Goal: Task Accomplishment & Management: Complete application form

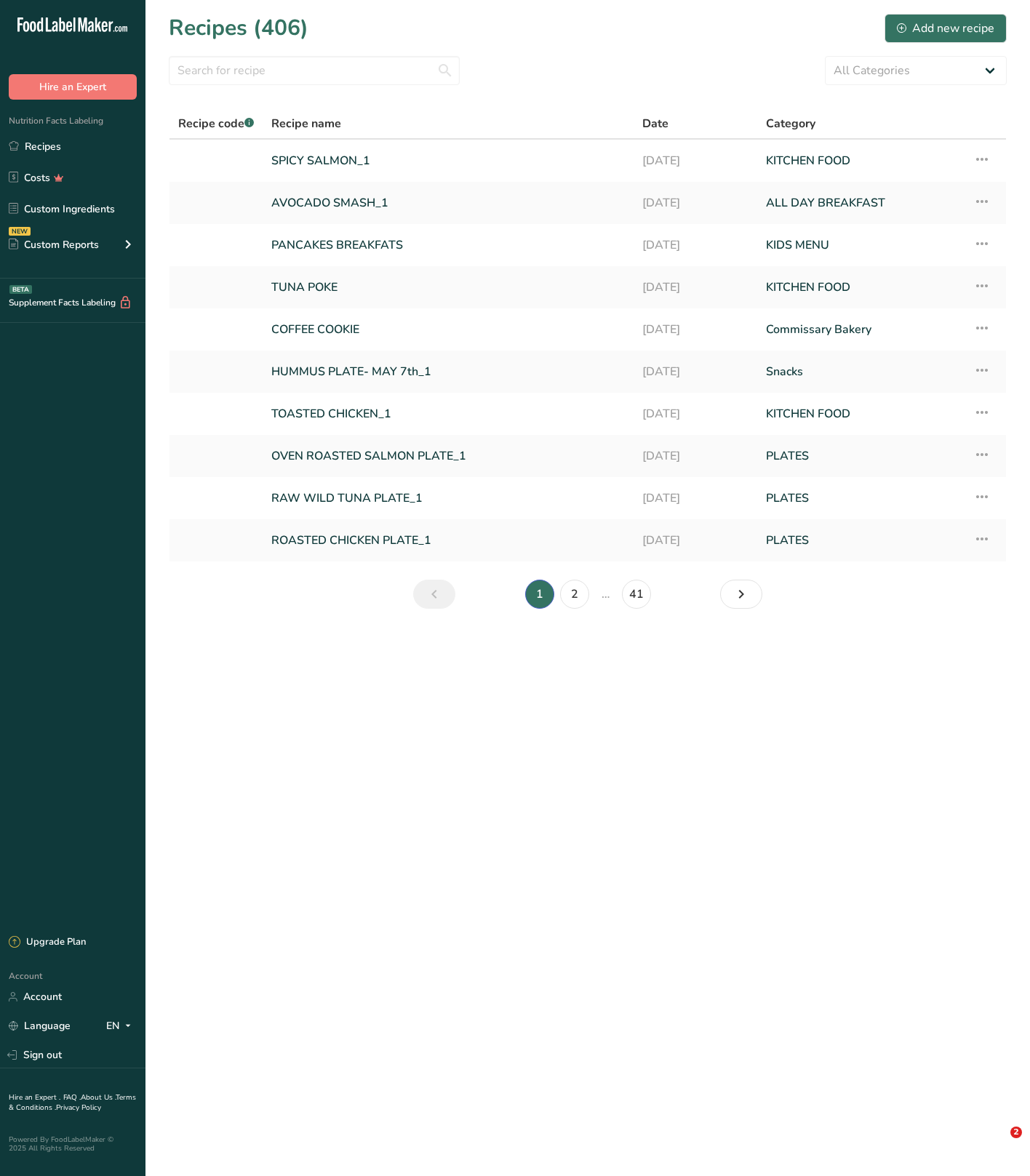
click at [69, 146] on link "Recipes" at bounding box center [72, 145] width 145 height 27
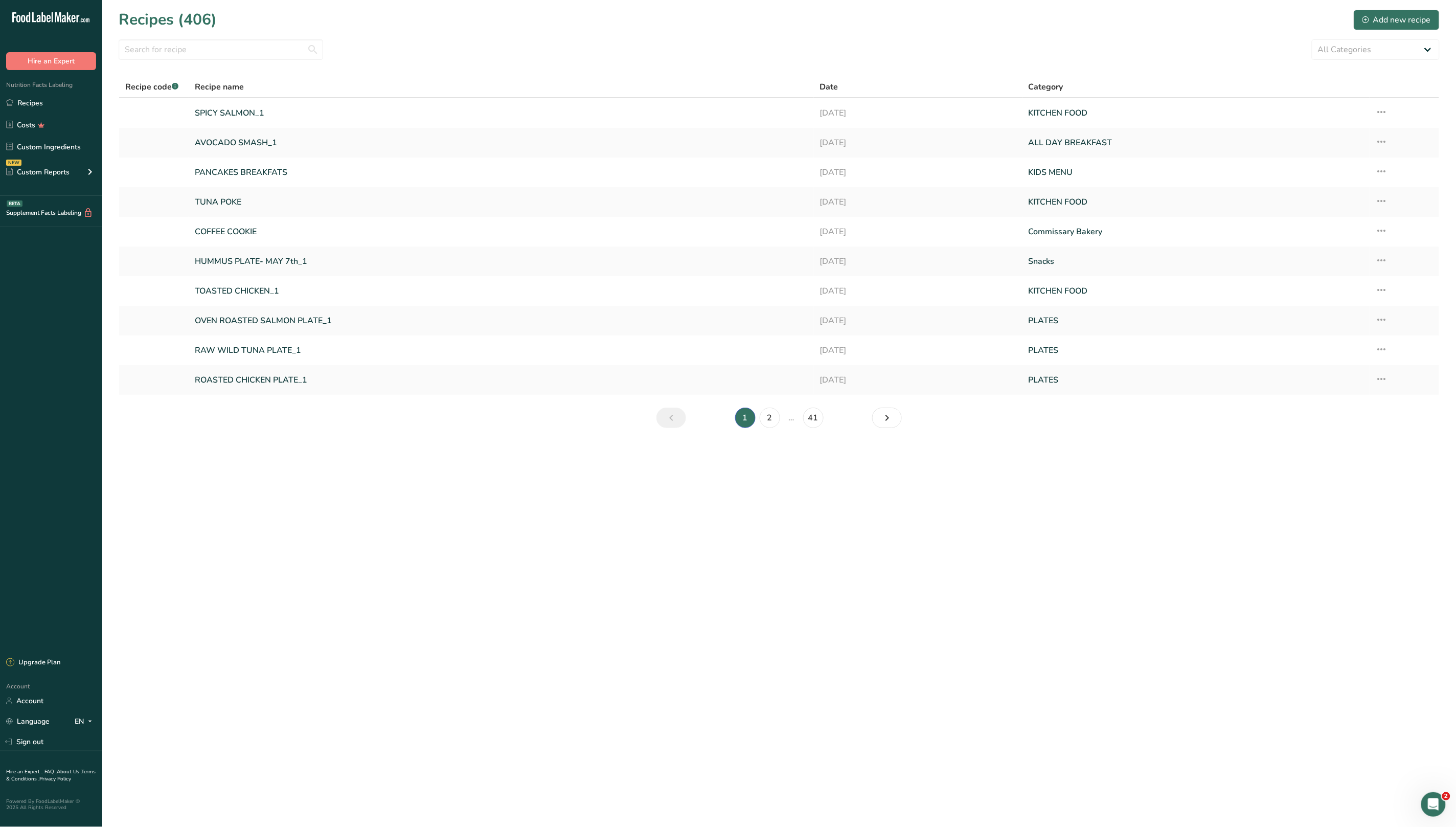
click at [443, 74] on section "Recipes (406) Add new recipe All Categories Acai ALL DAY BREAKFAST Baked Goods …" at bounding box center [778, 222] width 1353 height 444
click at [31, 98] on link "Recipes" at bounding box center [51, 102] width 102 height 19
click at [26, 98] on link "Recipes" at bounding box center [51, 102] width 102 height 19
click at [1392, 20] on div "Add new recipe" at bounding box center [1396, 20] width 69 height 12
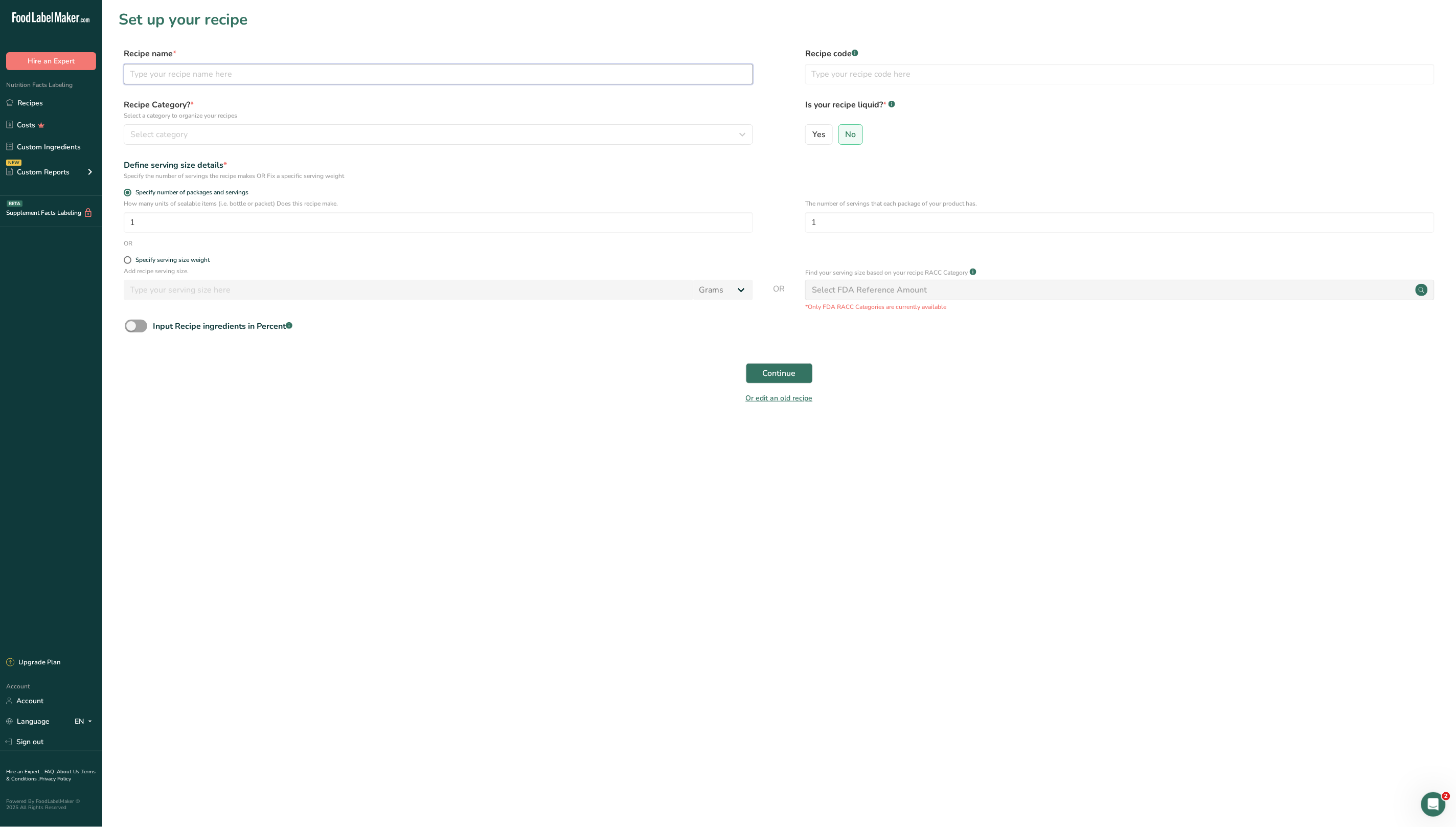
click at [377, 67] on input "text" at bounding box center [438, 74] width 629 height 20
type input "Starch"
click at [236, 144] on button "Select category" at bounding box center [438, 134] width 629 height 20
click at [215, 202] on div "Baked Goods" at bounding box center [252, 206] width 255 height 19
click at [771, 374] on span "Continue" at bounding box center [780, 374] width 33 height 12
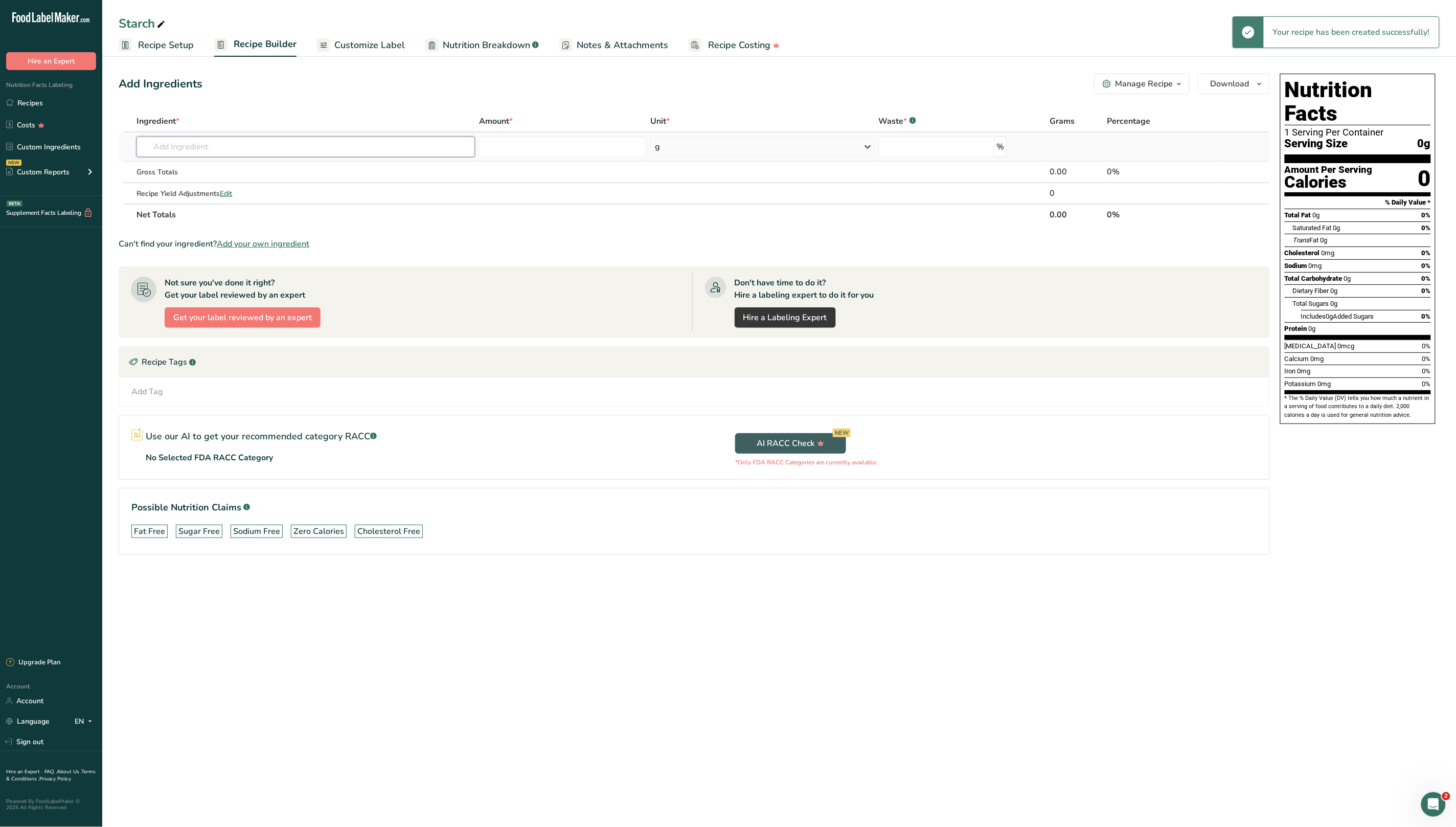
click at [196, 145] on input "text" at bounding box center [305, 147] width 338 height 20
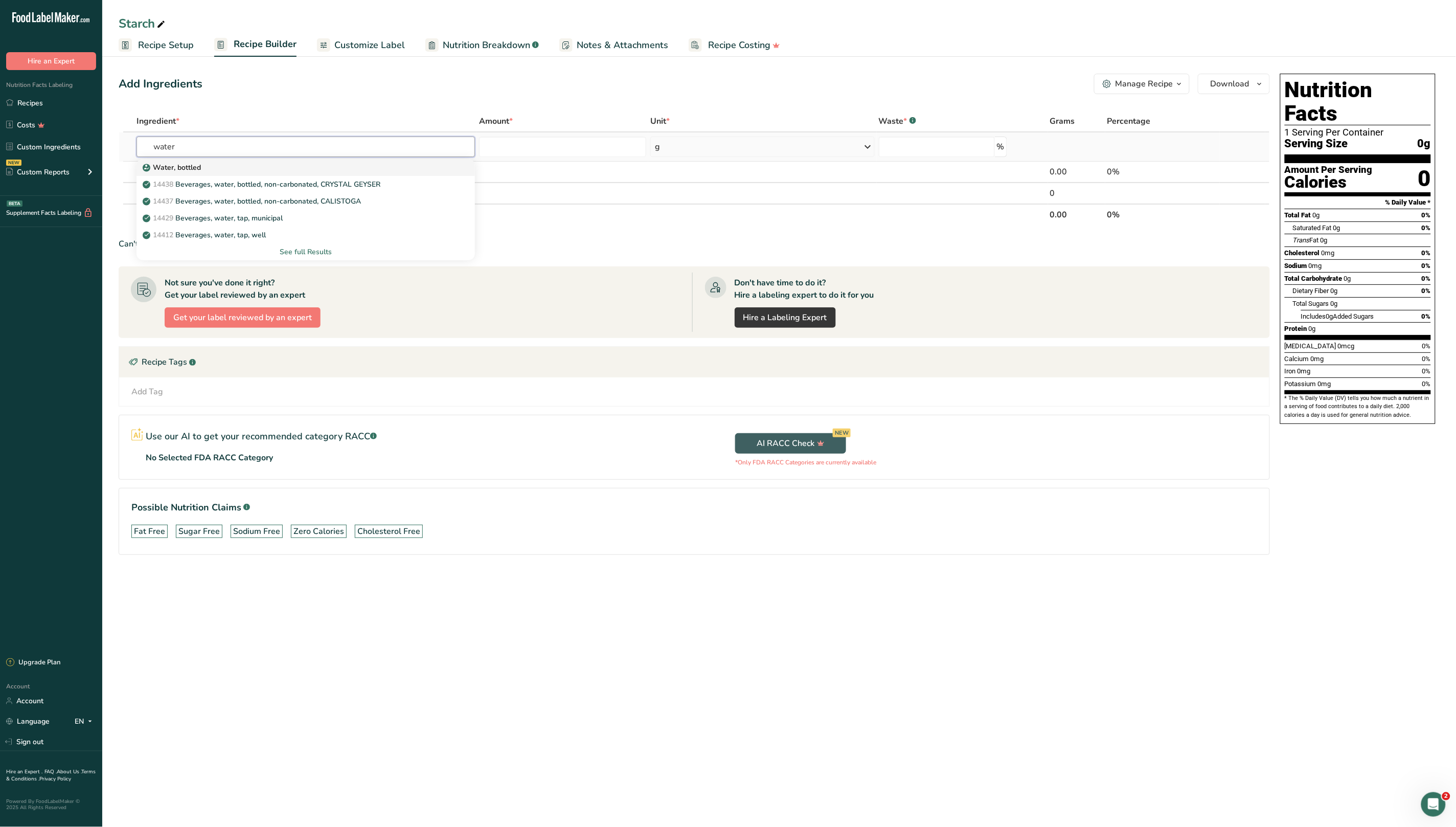
type input "water"
click at [237, 169] on div "Water, bottled" at bounding box center [297, 167] width 305 height 11
type input "Water, bottled"
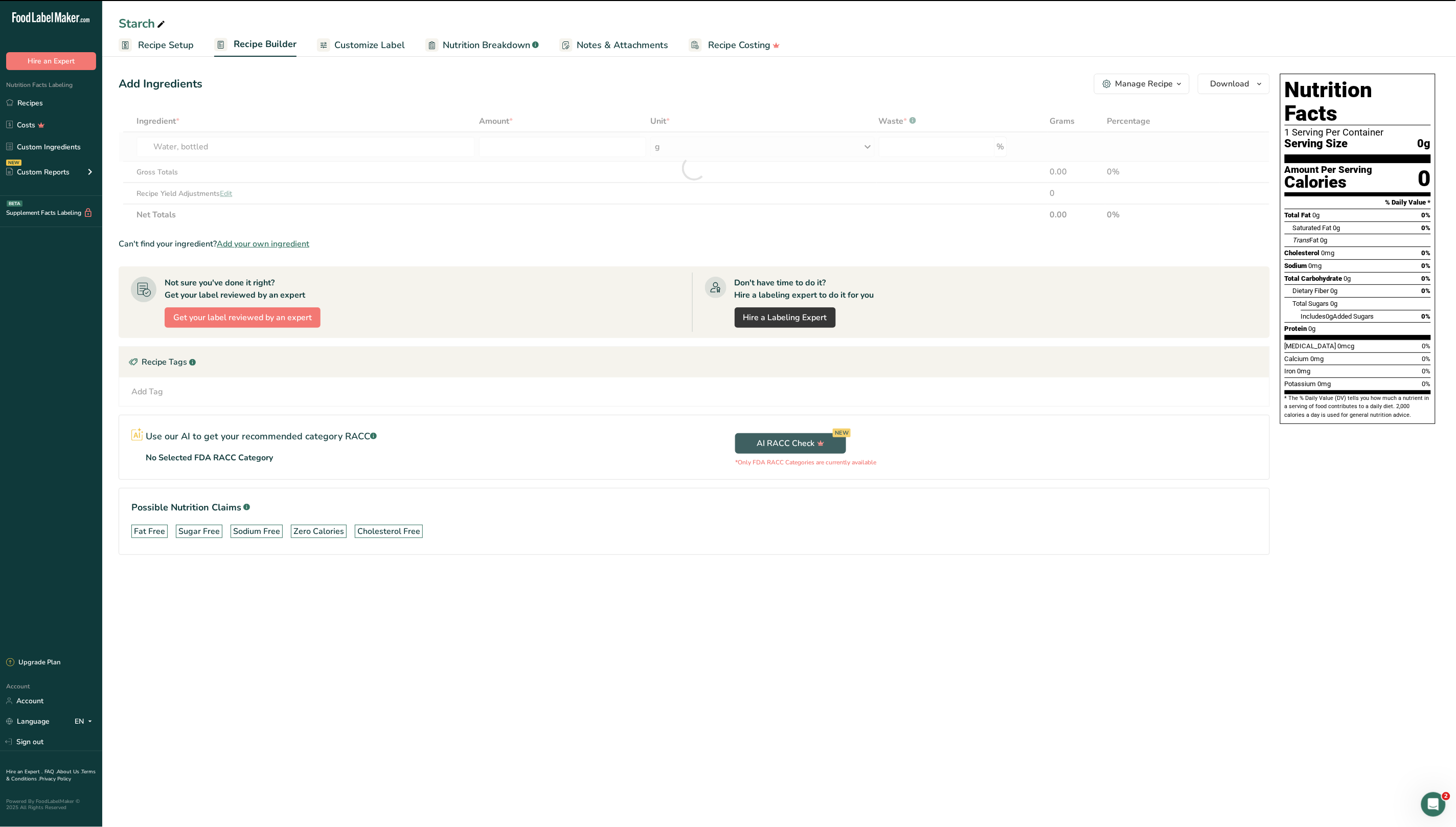
type input "0"
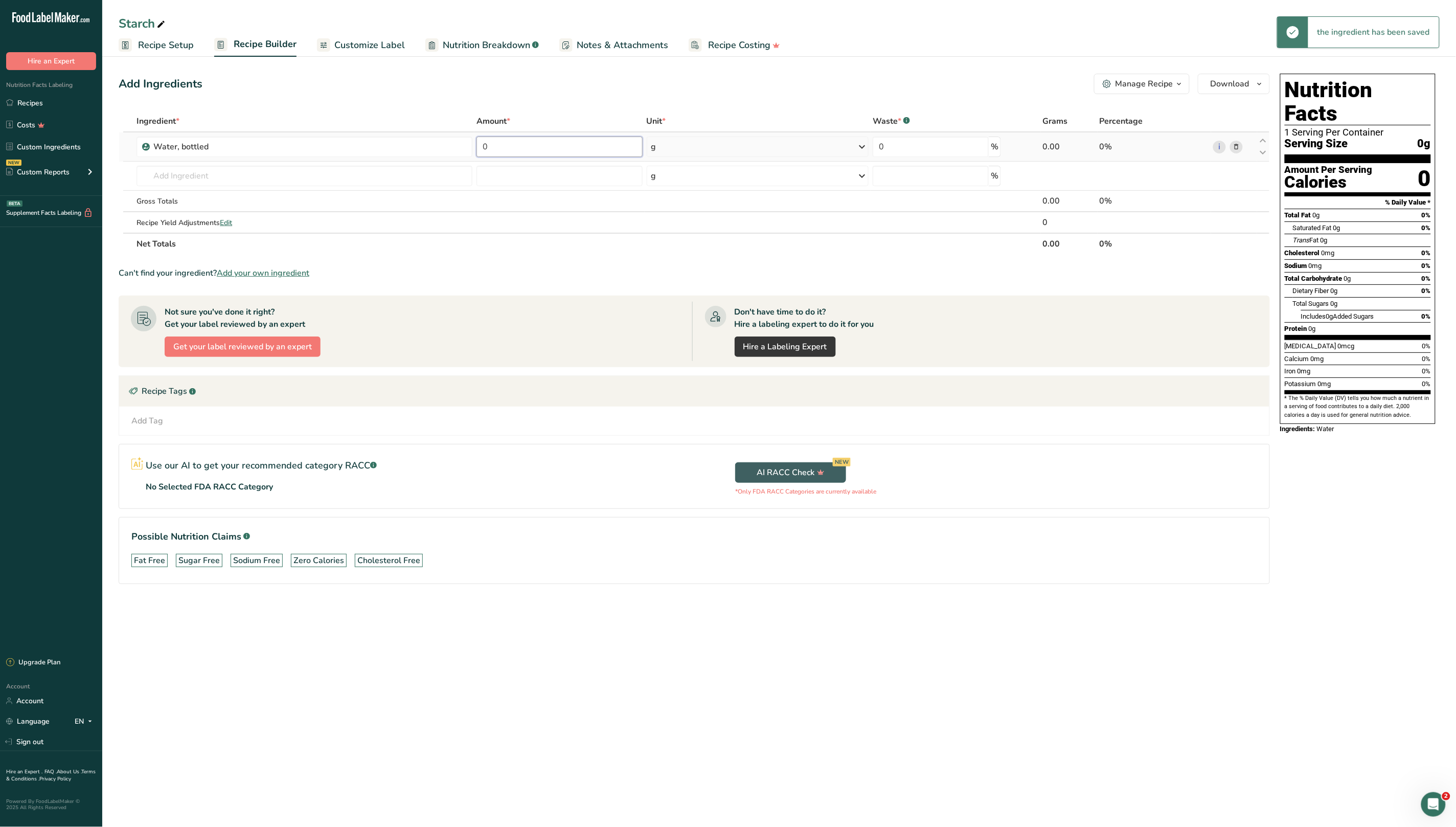
click at [545, 153] on input "0" at bounding box center [560, 147] width 166 height 20
drag, startPoint x: 519, startPoint y: 148, endPoint x: 468, endPoint y: 147, distance: 51.0
click at [468, 147] on tr "Water, bottled 0 g Weight Units g kg mg See more Volume Units l Volume units re…" at bounding box center [694, 147] width 1150 height 29
type input "100"
click at [330, 172] on div "Ingredient * Amount * Unit * Waste * .a-a{fill:#347362;}.b-a{fill:#fff;} Grams …" at bounding box center [694, 182] width 1151 height 144
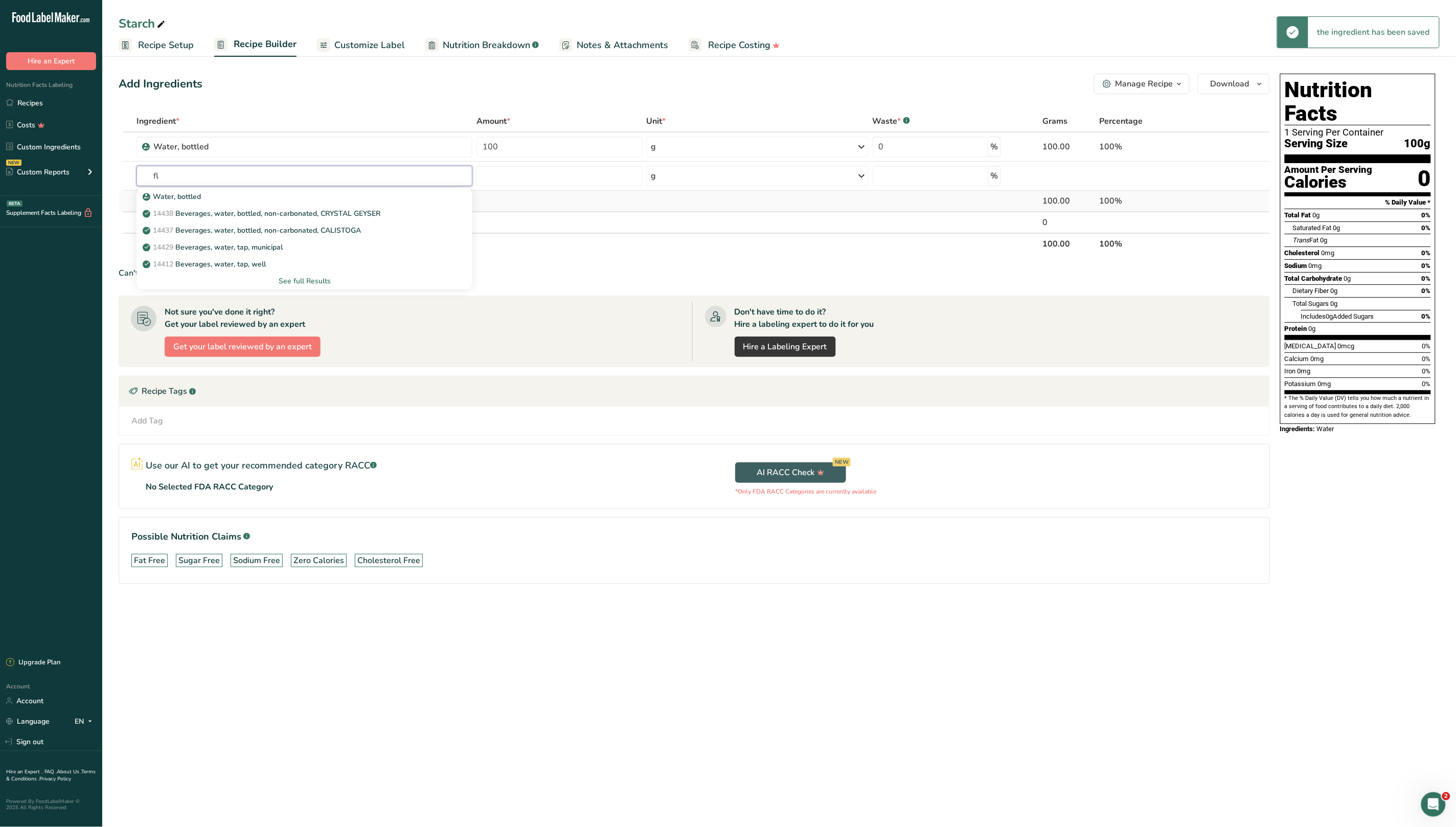
type input "f"
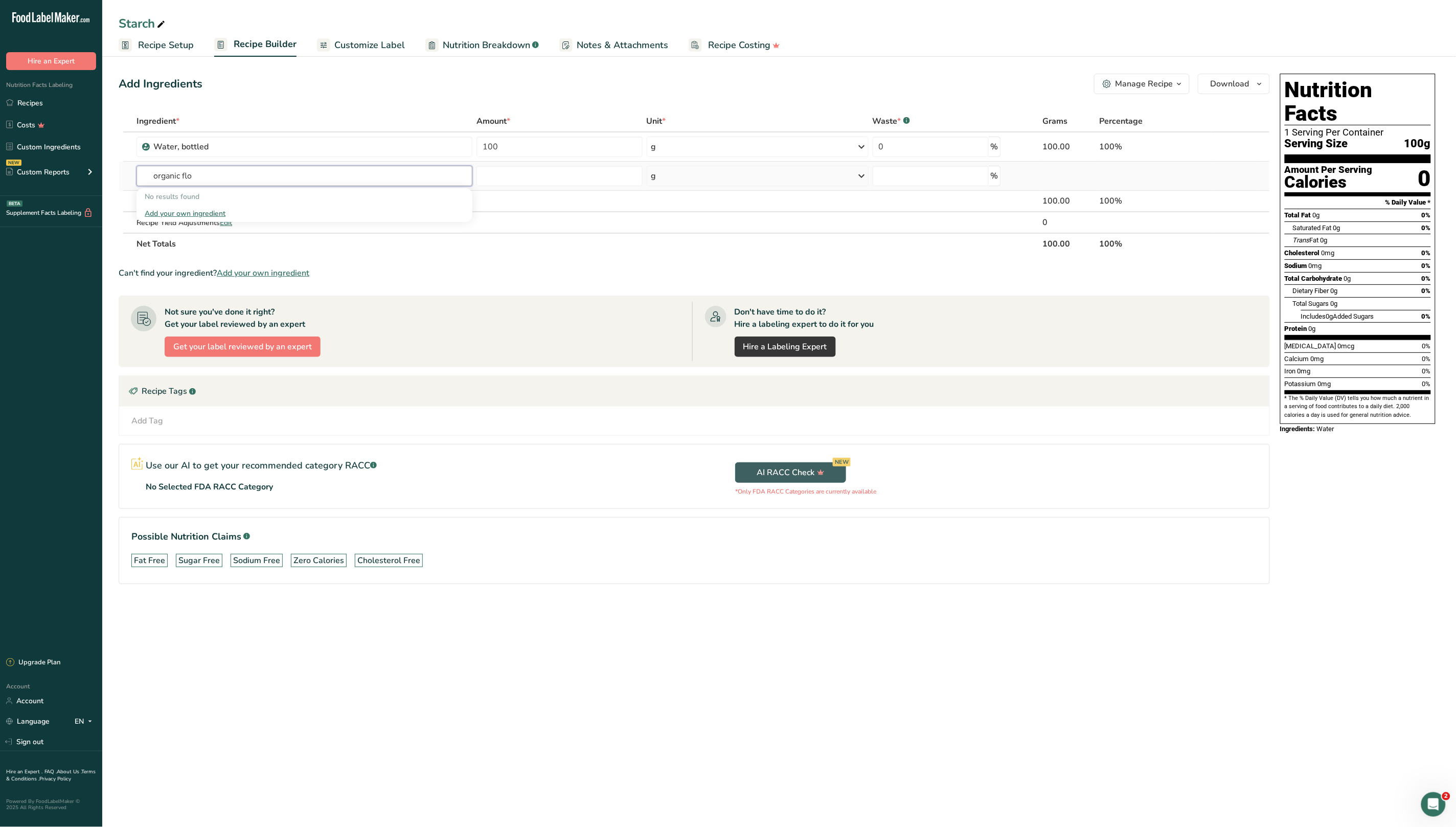
type input "organic flo"
click at [208, 215] on div "Add your own ingredient" at bounding box center [304, 213] width 320 height 11
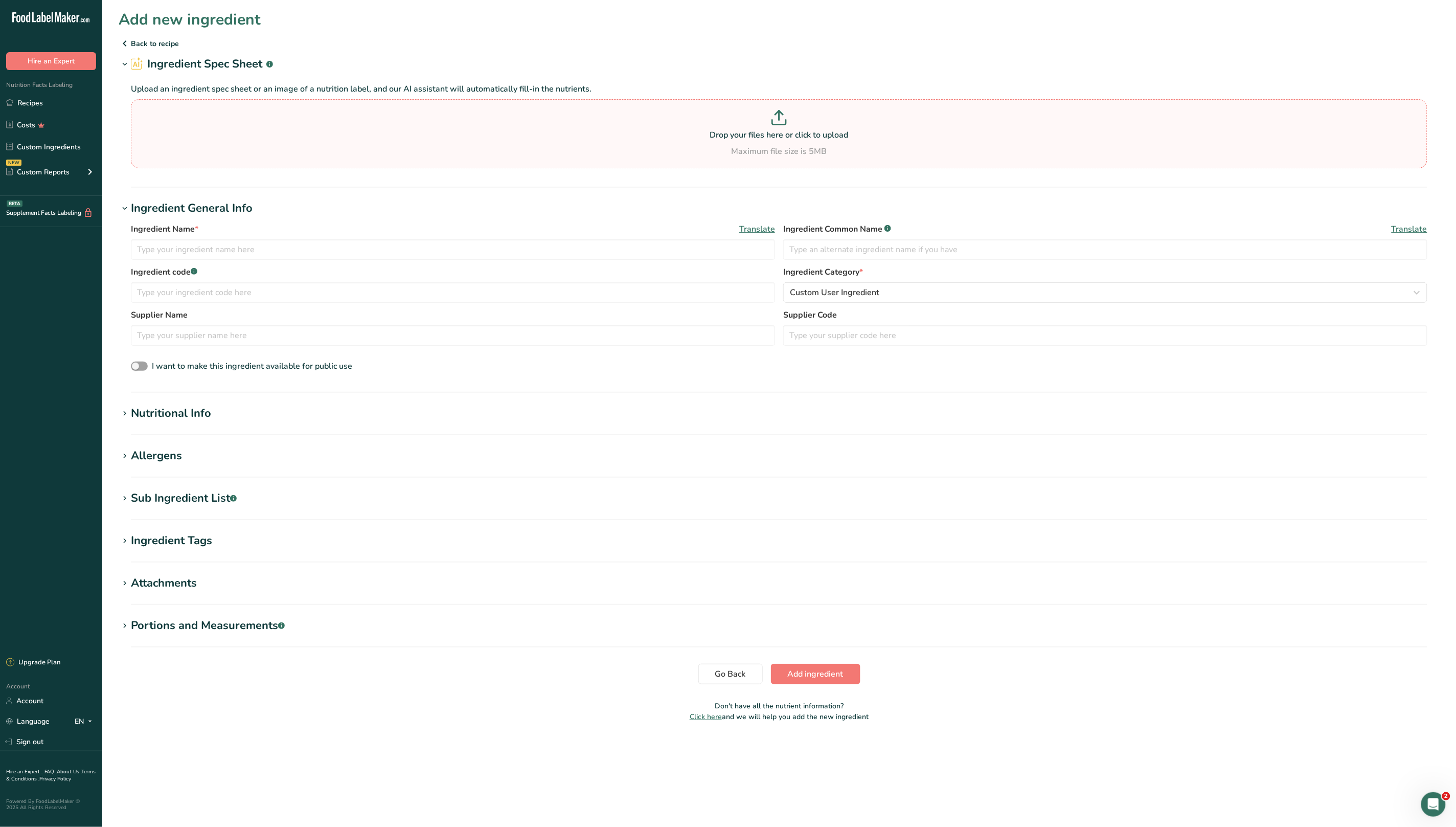
click at [679, 126] on p at bounding box center [779, 119] width 1291 height 19
click at [679, 126] on input "Drop your files here or click to upload Maximum file size is 5MB" at bounding box center [779, 134] width 1296 height 69
click at [122, 36] on icon at bounding box center [125, 43] width 12 height 19
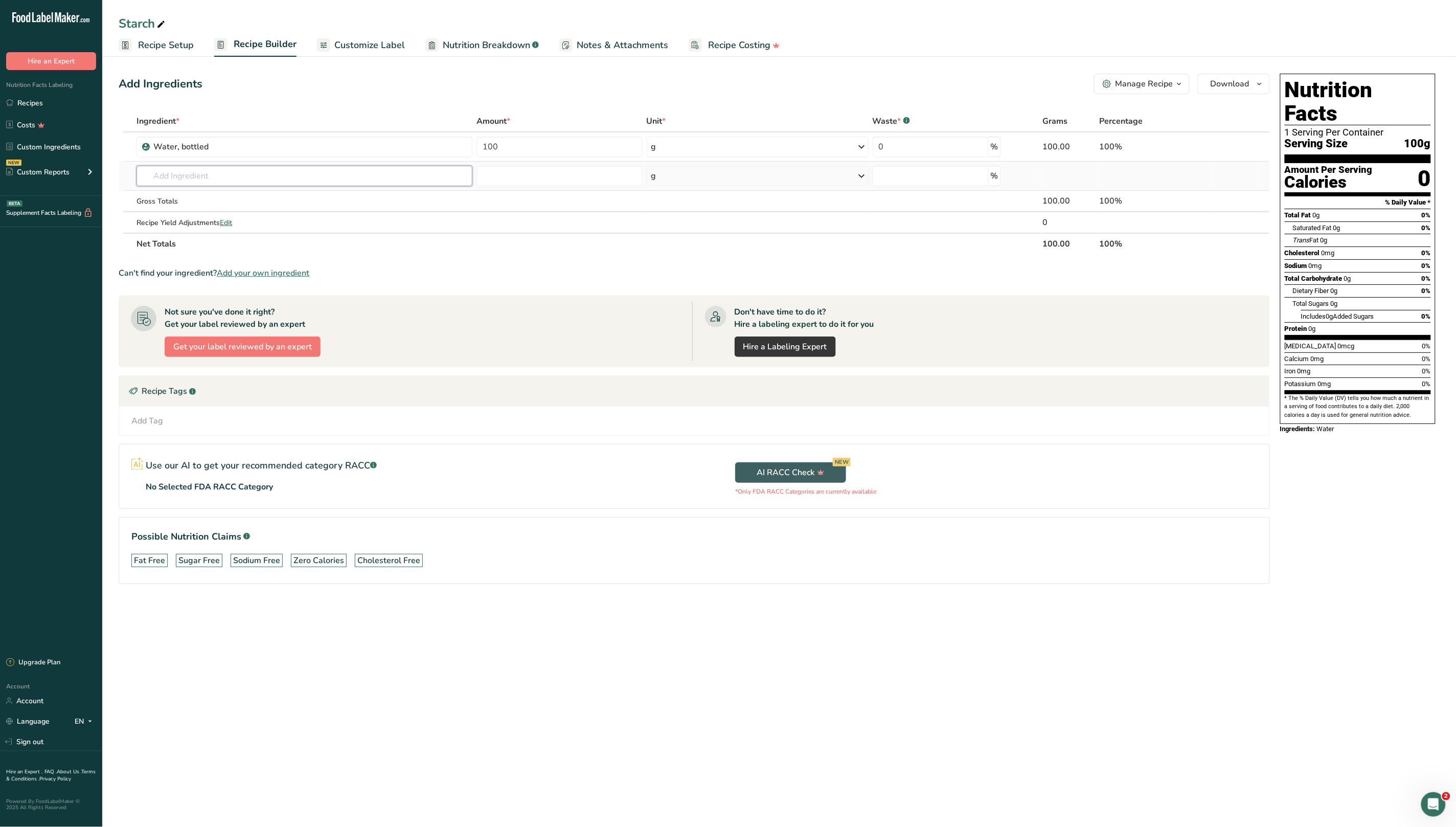
click at [199, 171] on input "text" at bounding box center [304, 176] width 336 height 20
click at [1182, 87] on icon "button" at bounding box center [1179, 84] width 8 height 13
click at [162, 15] on div at bounding box center [161, 24] width 12 height 19
type input "Starch Grappino"
drag, startPoint x: 284, startPoint y: 81, endPoint x: 273, endPoint y: 101, distance: 22.8
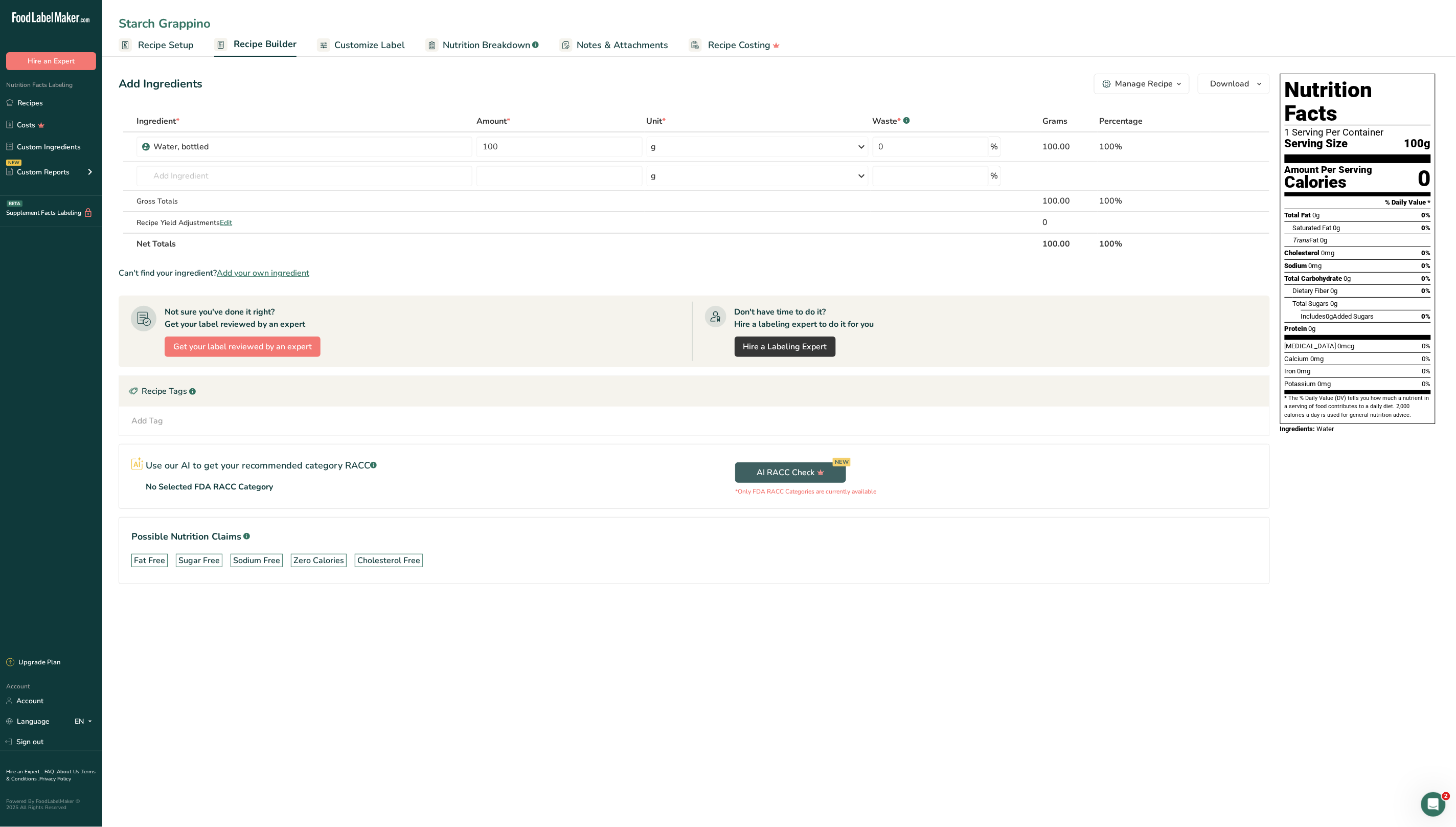
click at [284, 81] on div "Add Ingredients Manage Recipe Delete Recipe Duplicate Recipe Scale Recipe Save …" at bounding box center [694, 84] width 1151 height 20
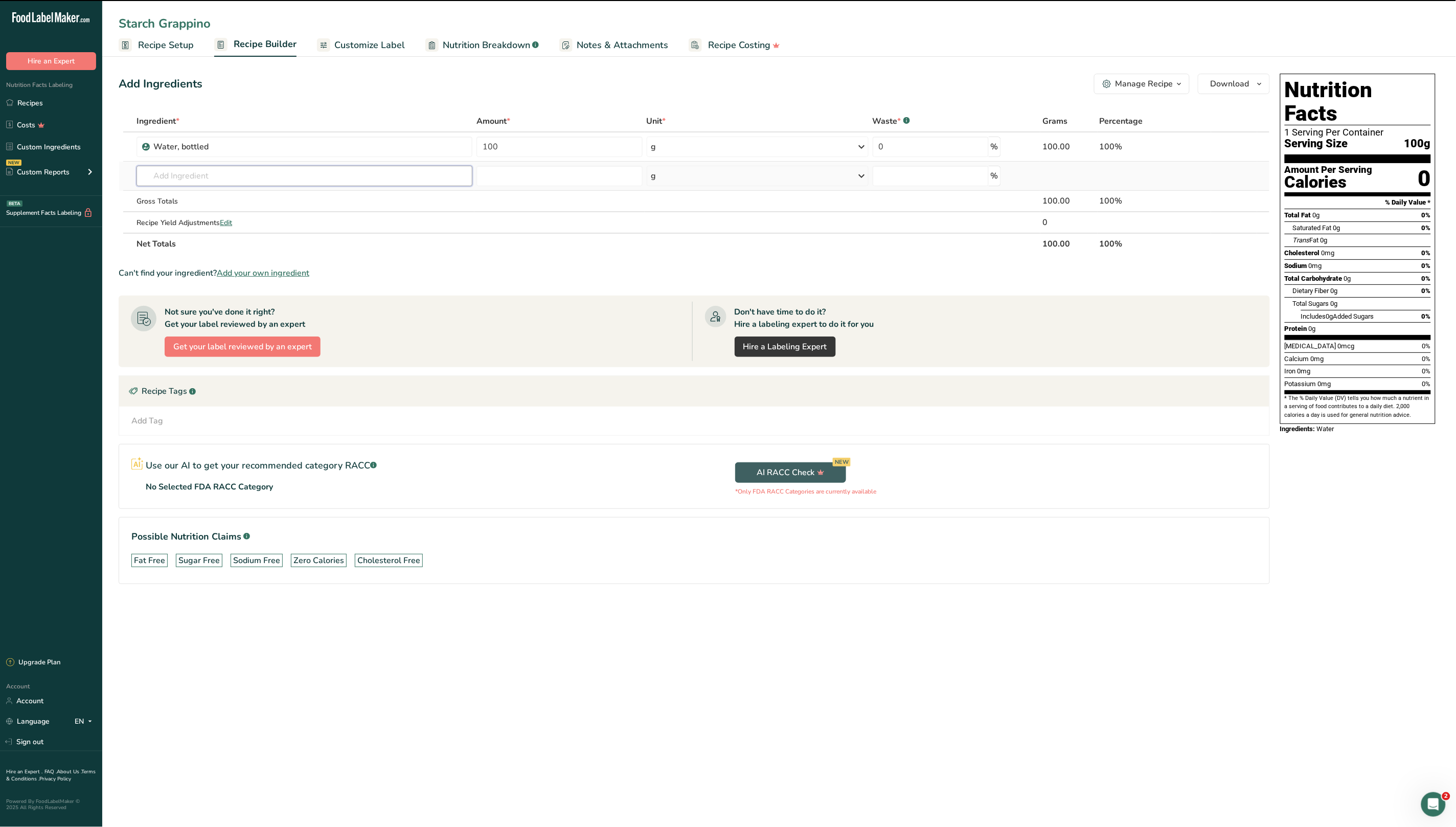
click at [244, 173] on input "text" at bounding box center [304, 176] width 336 height 20
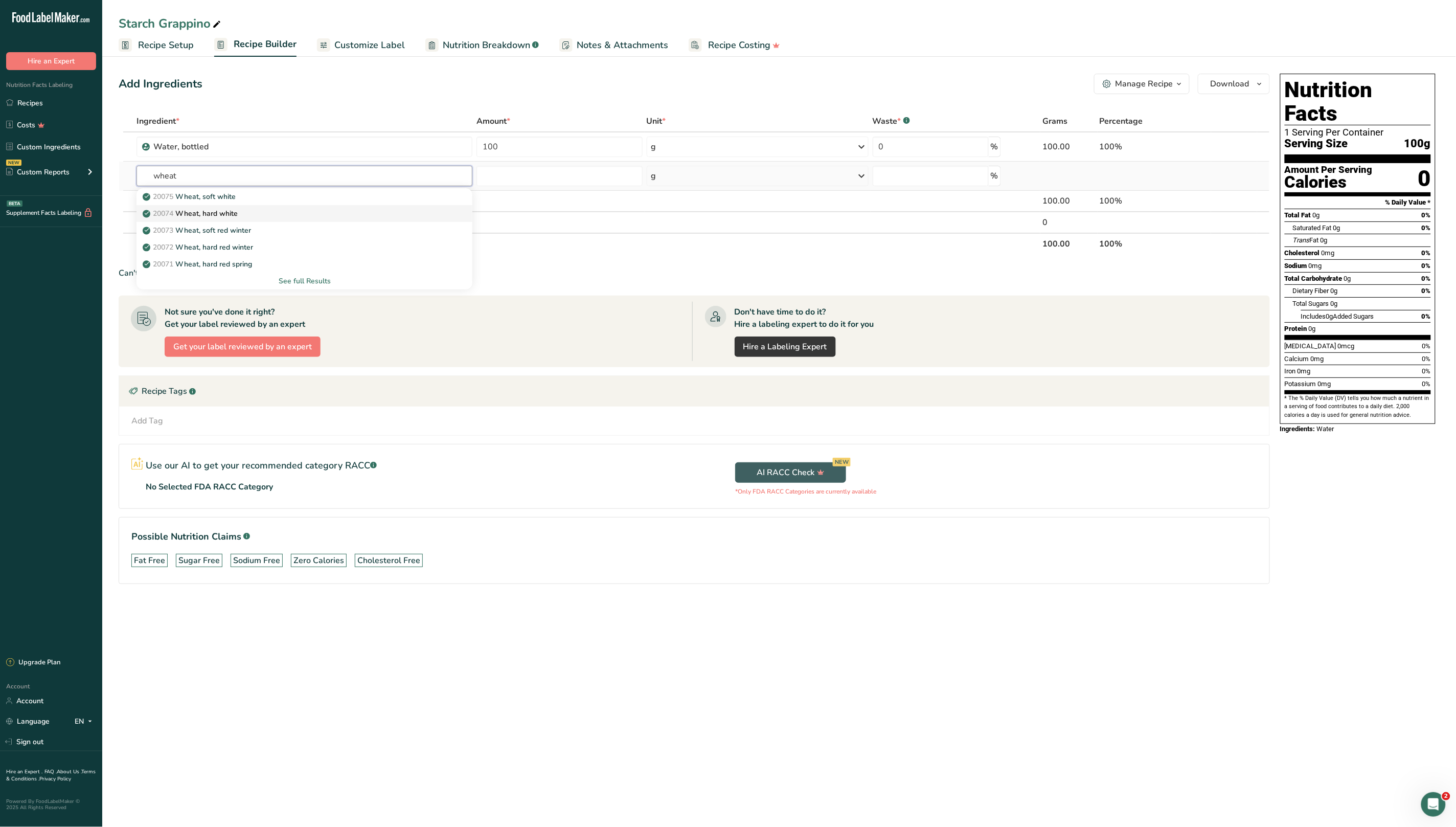
type input "wheat"
click at [260, 216] on div "20074 Wheat, hard white" at bounding box center [296, 213] width 303 height 11
type input "Wheat, hard white"
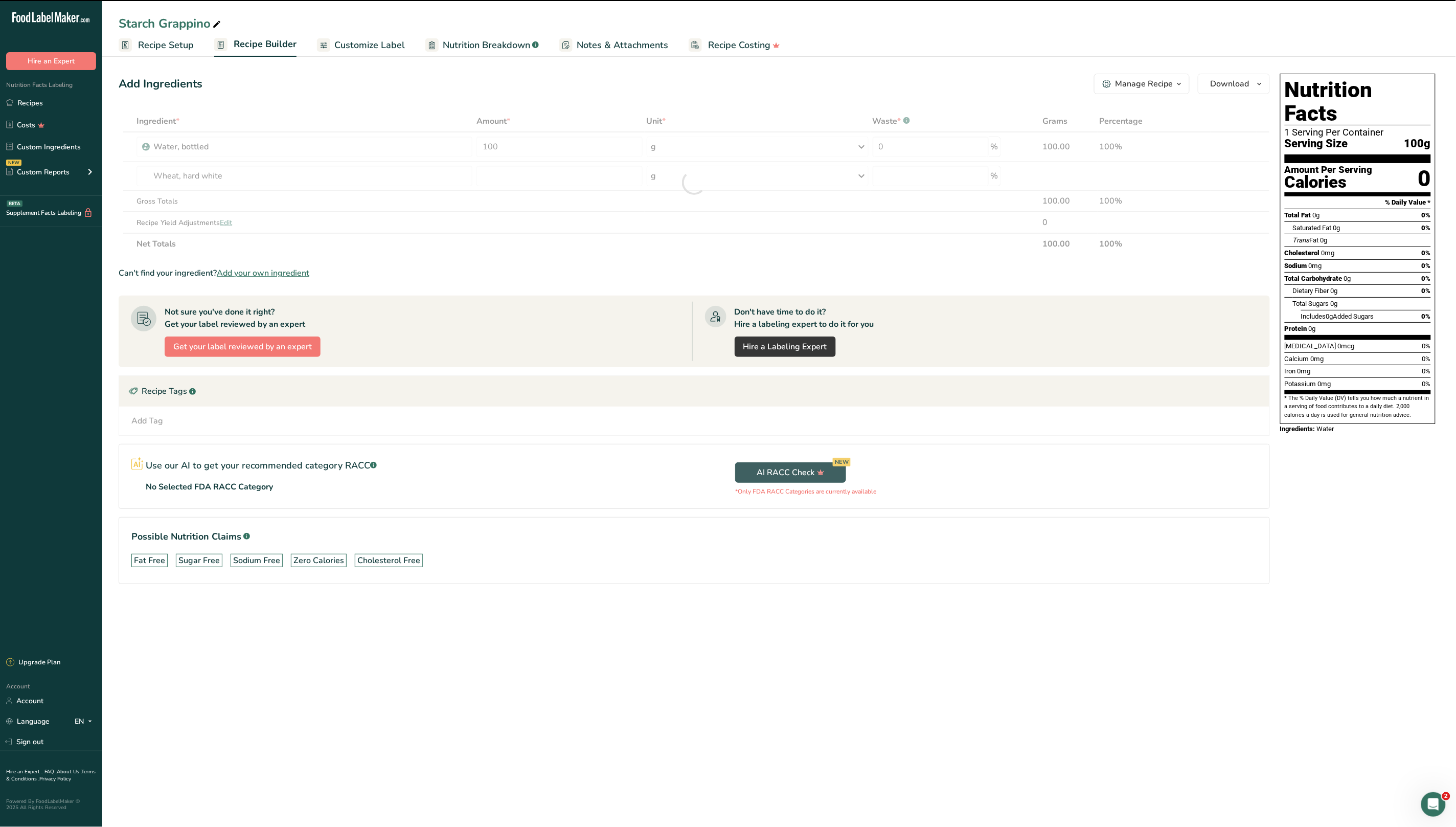
type input "0"
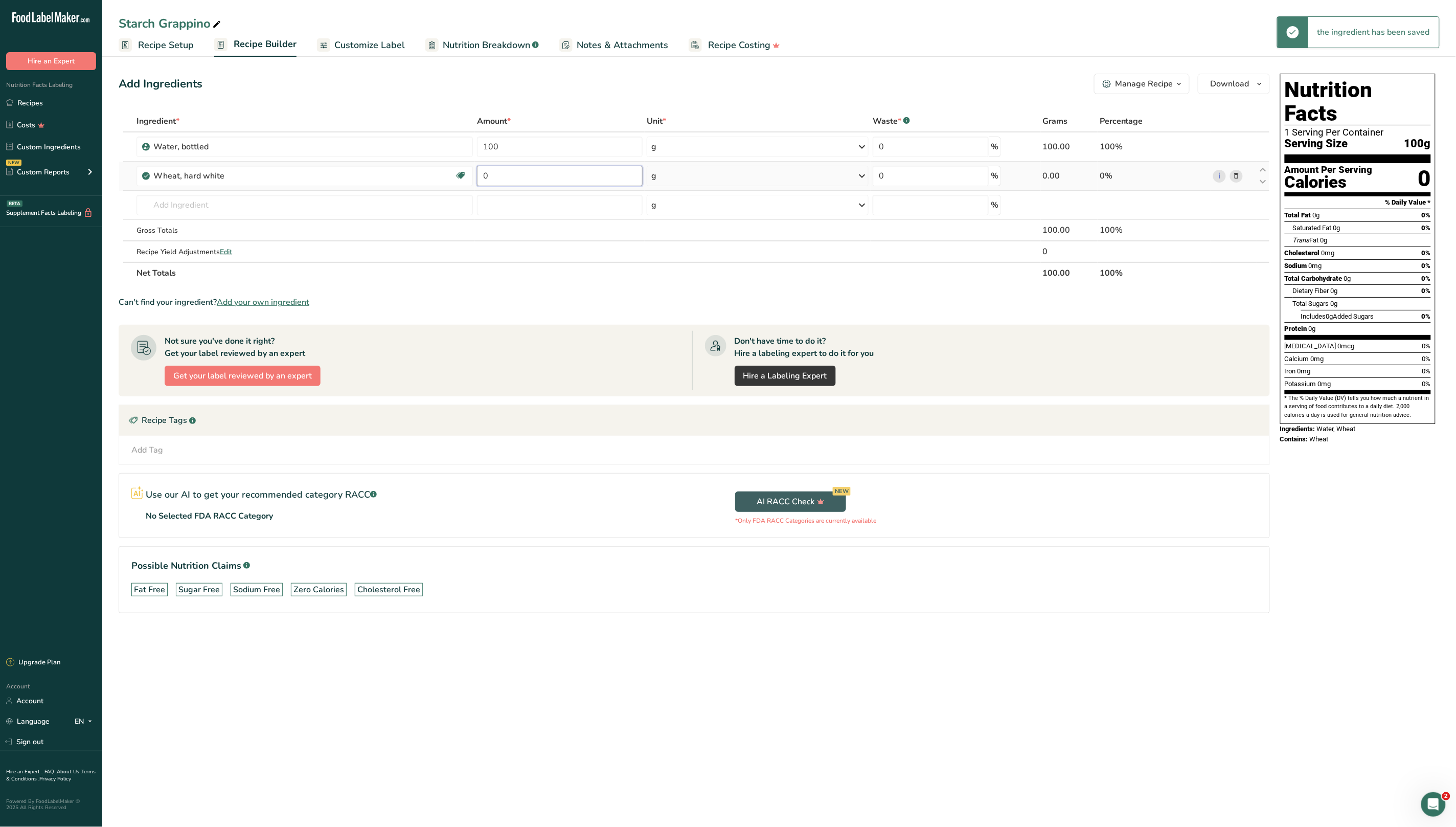
click at [549, 172] on input "0" at bounding box center [560, 176] width 166 height 20
drag, startPoint x: 545, startPoint y: 173, endPoint x: 470, endPoint y: 176, distance: 75.1
click at [470, 176] on tr "Wheat, hard white Dairy free Vegan Vegetarian Soy free 0 g Portions 1 cup Weigh…" at bounding box center [694, 176] width 1150 height 29
type input "100"
click at [580, 111] on div "Ingredient * Amount * Unit * Waste * .a-a{fill:#347362;}.b-a{fill:#fff;} Grams …" at bounding box center [694, 197] width 1151 height 173
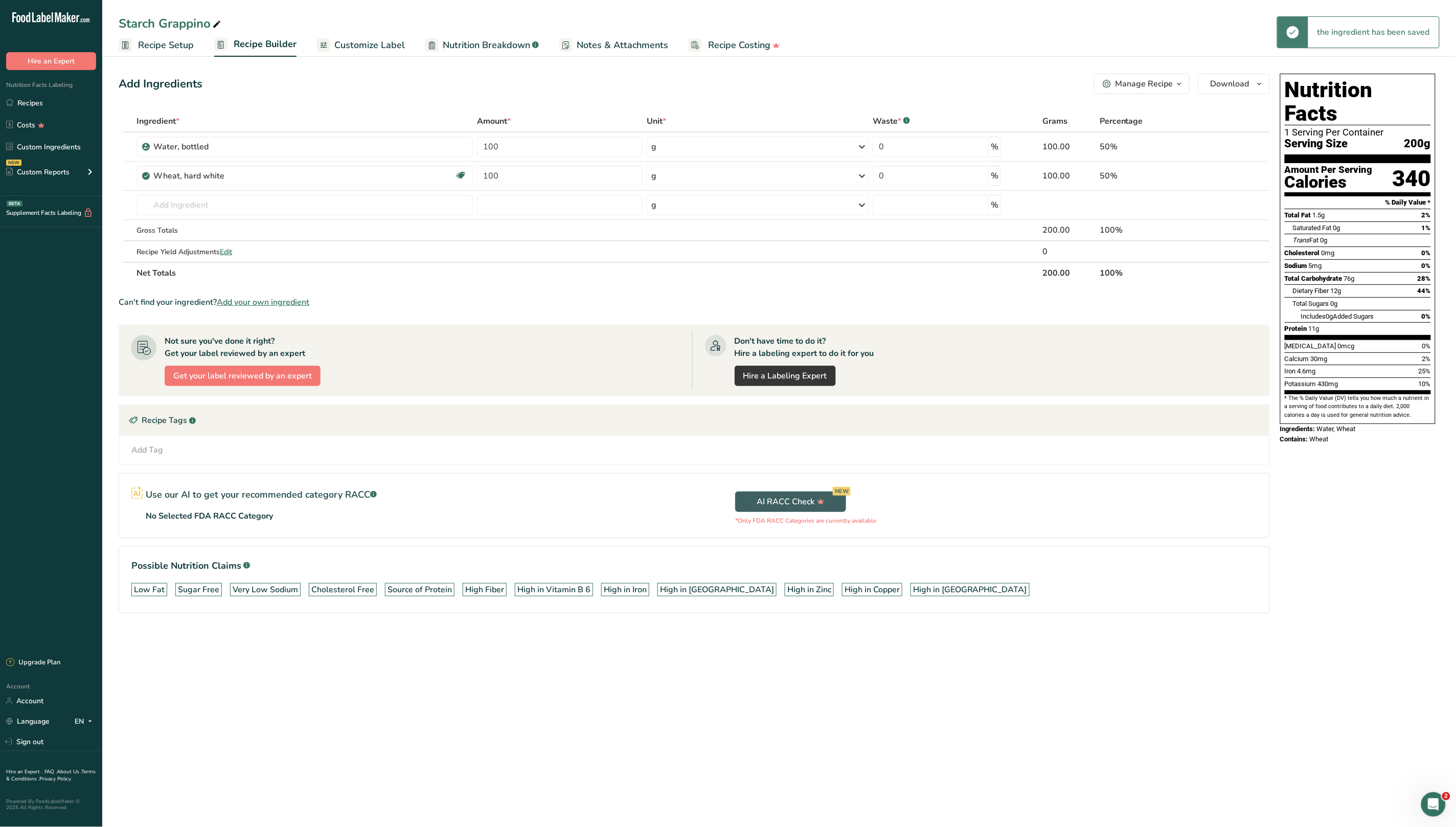
click at [1140, 91] on button "Manage Recipe" at bounding box center [1141, 84] width 96 height 20
click at [1130, 186] on span "Save as Sub-Recipe" at bounding box center [1104, 183] width 66 height 11
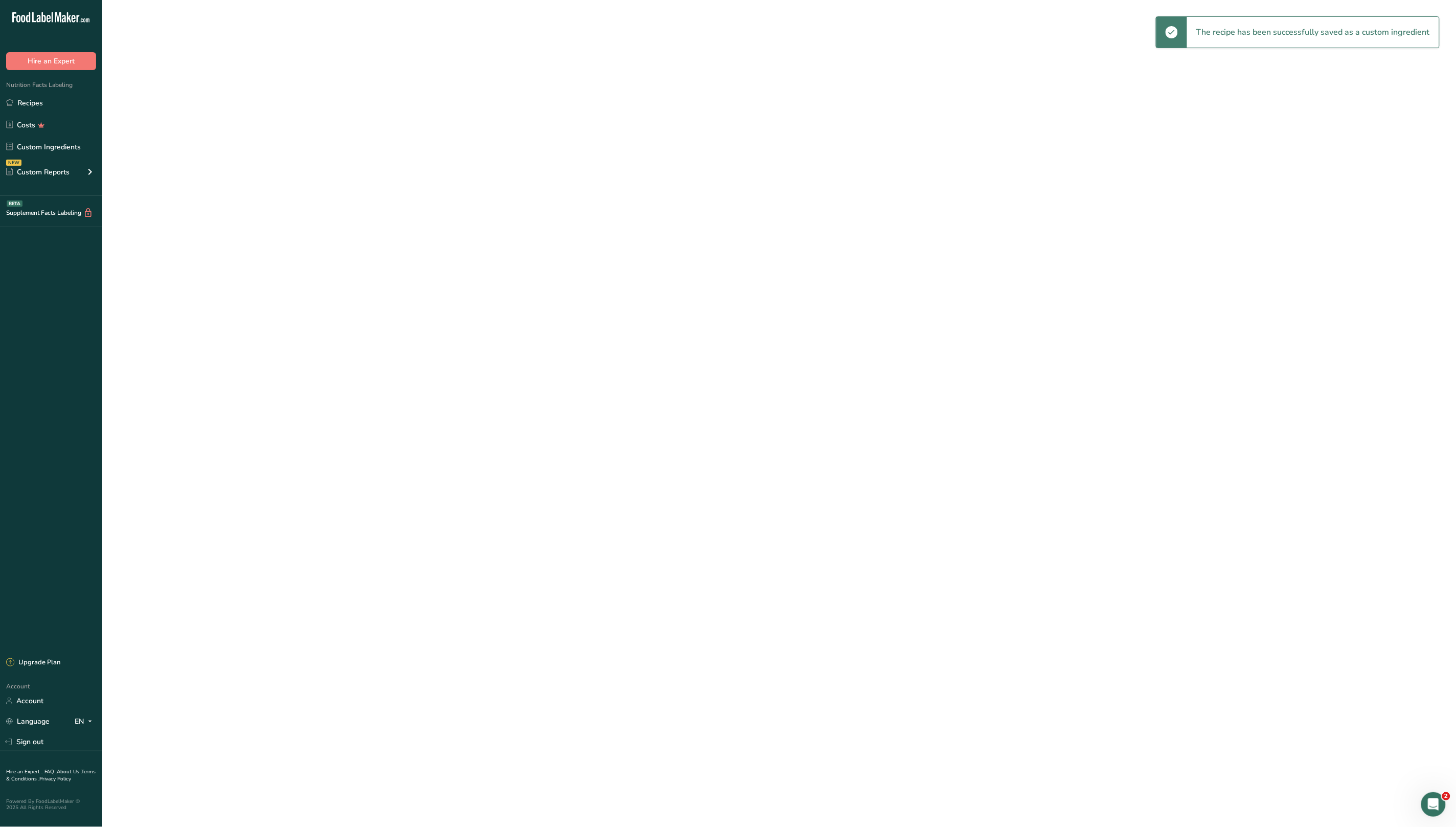
select select "30"
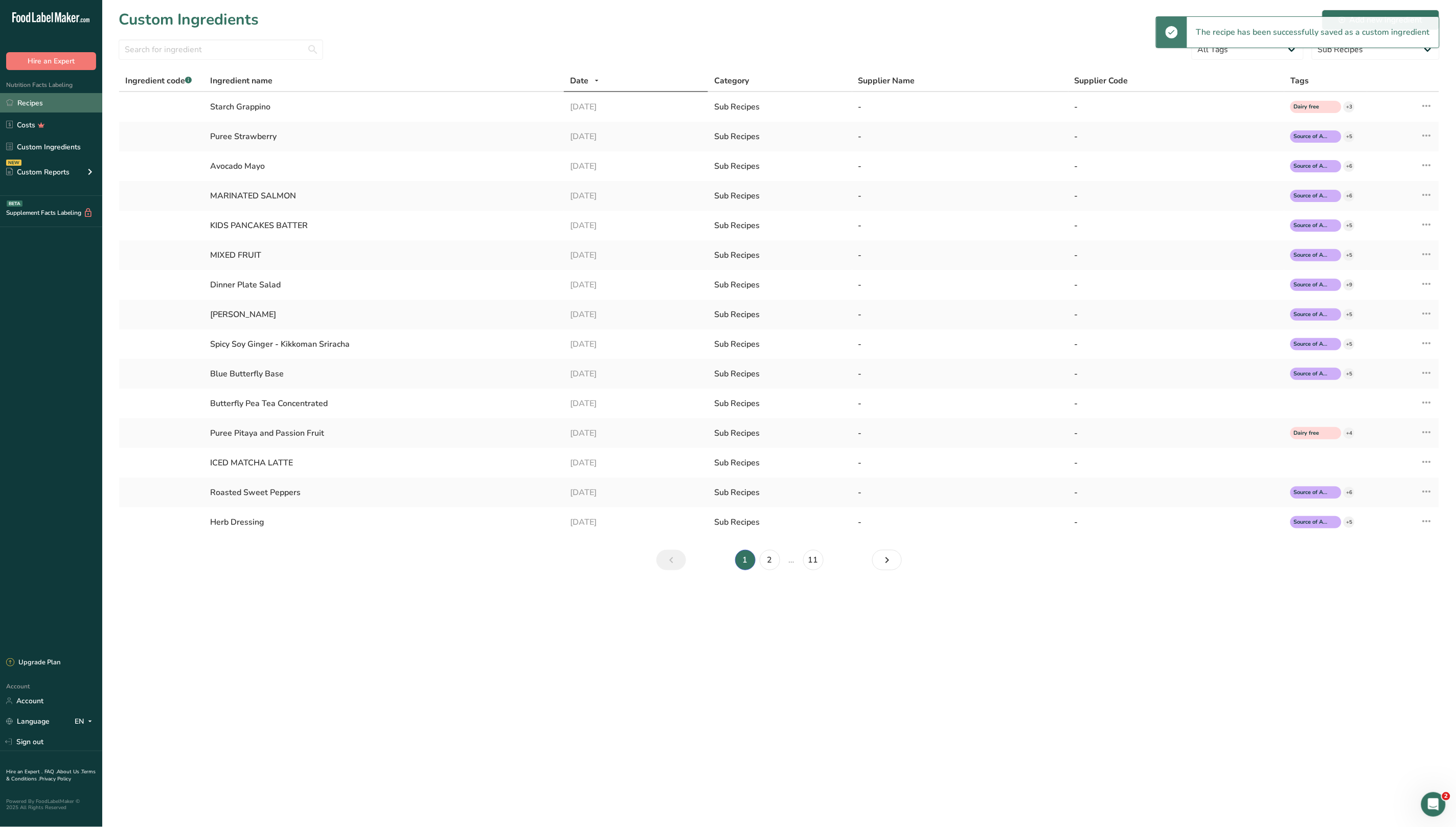
click at [42, 102] on link "Recipes" at bounding box center [51, 102] width 102 height 19
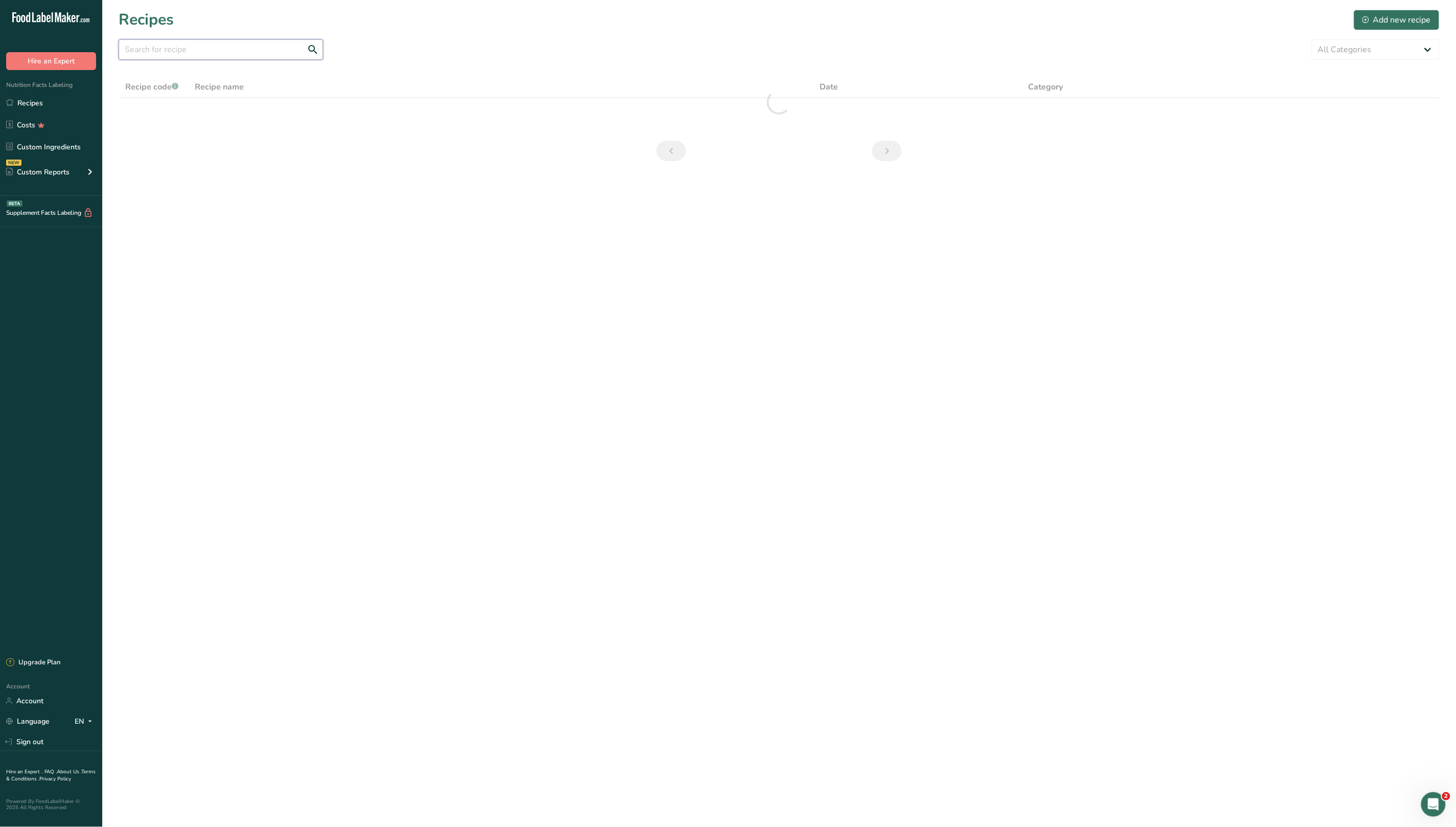
click at [172, 46] on input "text" at bounding box center [221, 49] width 205 height 20
type input "M"
click at [1386, 24] on div "Add new recipe" at bounding box center [1396, 20] width 69 height 12
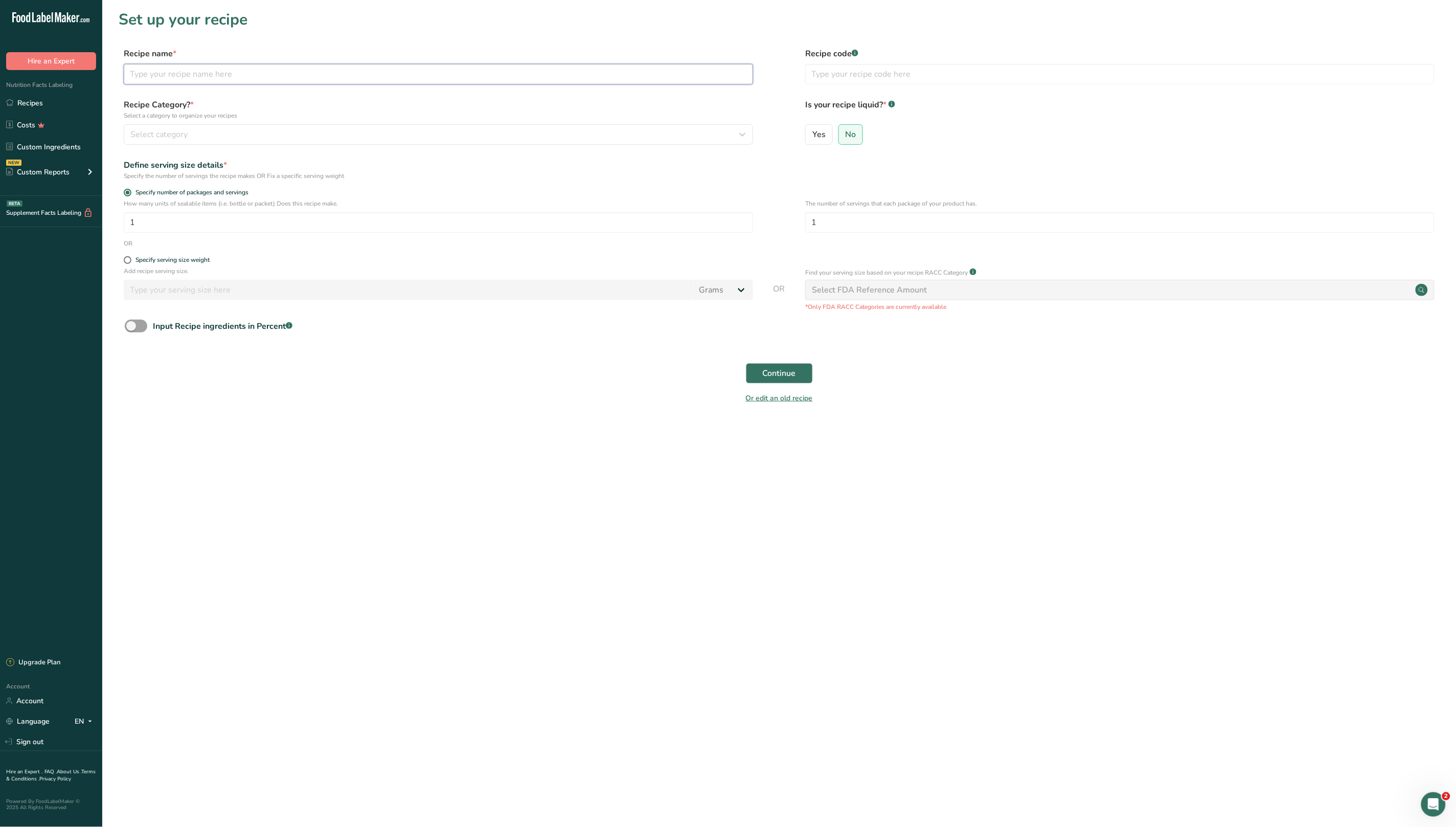
click at [179, 82] on input "text" at bounding box center [438, 74] width 629 height 20
type input "Multiform Grappino"
click at [220, 132] on div "Select category" at bounding box center [435, 135] width 610 height 12
click at [190, 129] on div "Select category" at bounding box center [435, 135] width 610 height 12
click at [226, 129] on div "Select category" at bounding box center [435, 135] width 610 height 12
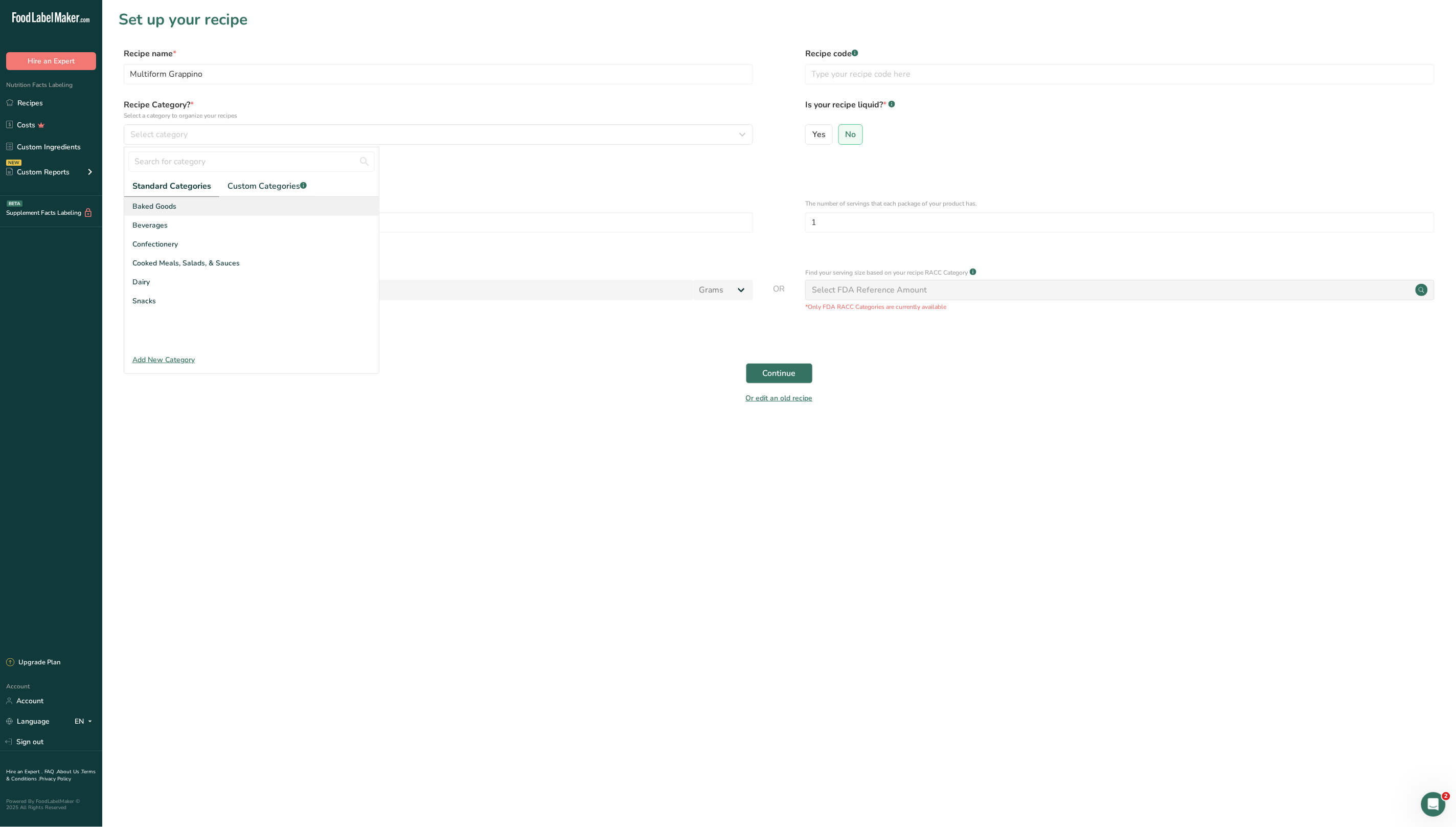
click at [195, 202] on div "Baked Goods" at bounding box center [252, 206] width 255 height 19
click at [823, 373] on div "Continue" at bounding box center [779, 373] width 1321 height 33
click at [779, 374] on span "Continue" at bounding box center [780, 374] width 33 height 12
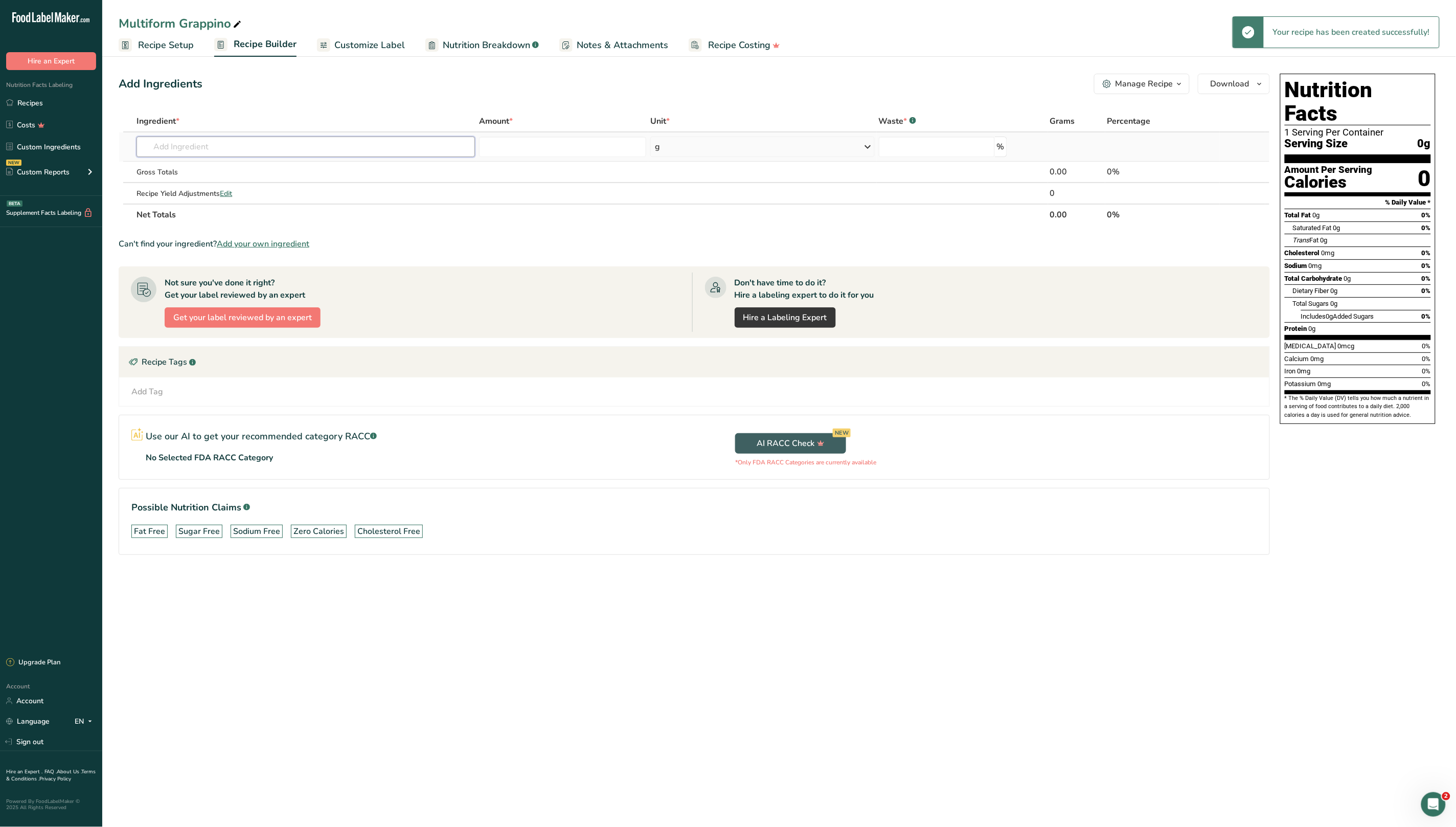
click at [257, 144] on input "text" at bounding box center [305, 147] width 338 height 20
type input "grappi"
click at [269, 165] on div "Starch Grappino" at bounding box center [297, 167] width 305 height 11
type input "Starch Grappino"
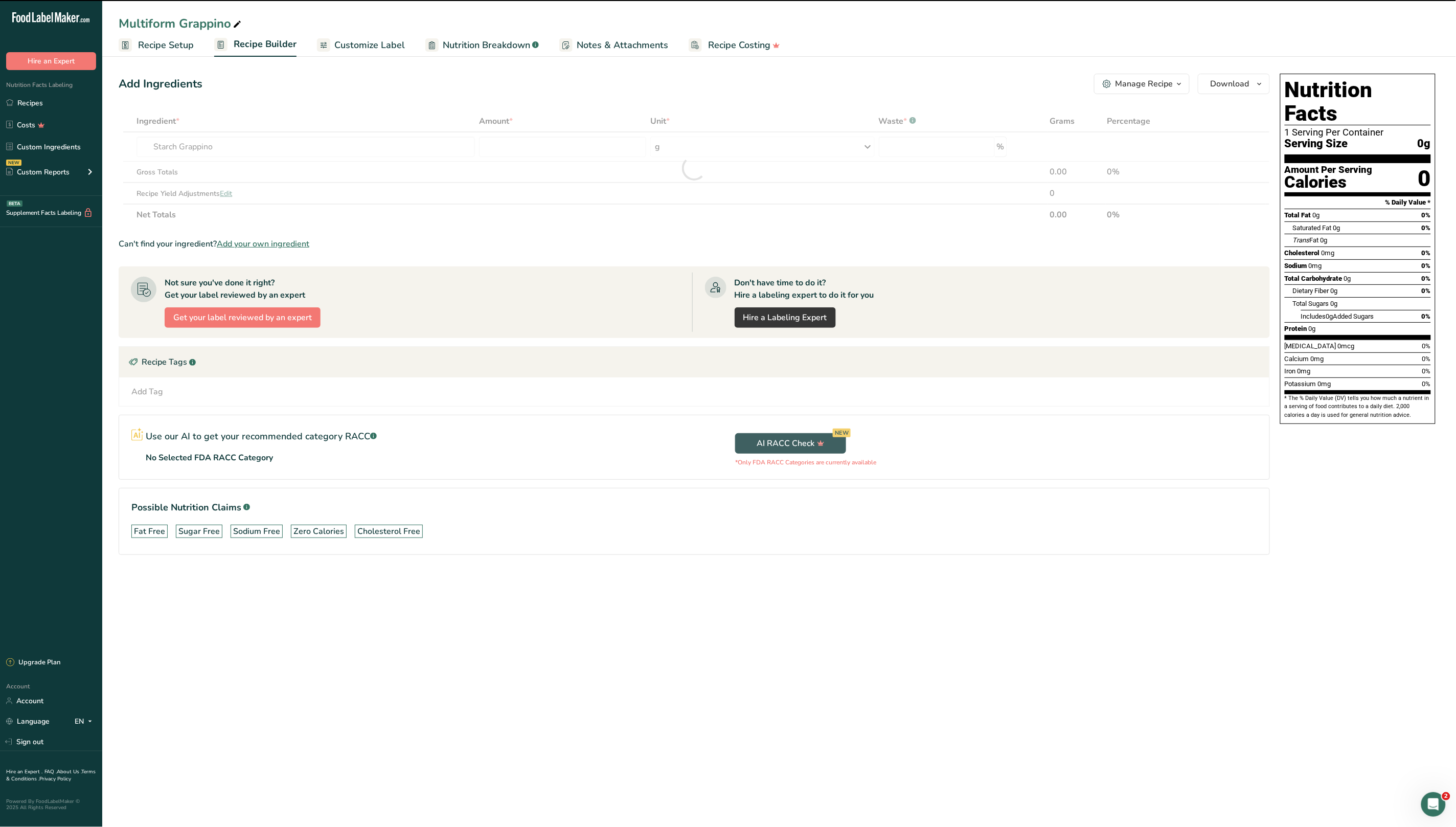
type input "0"
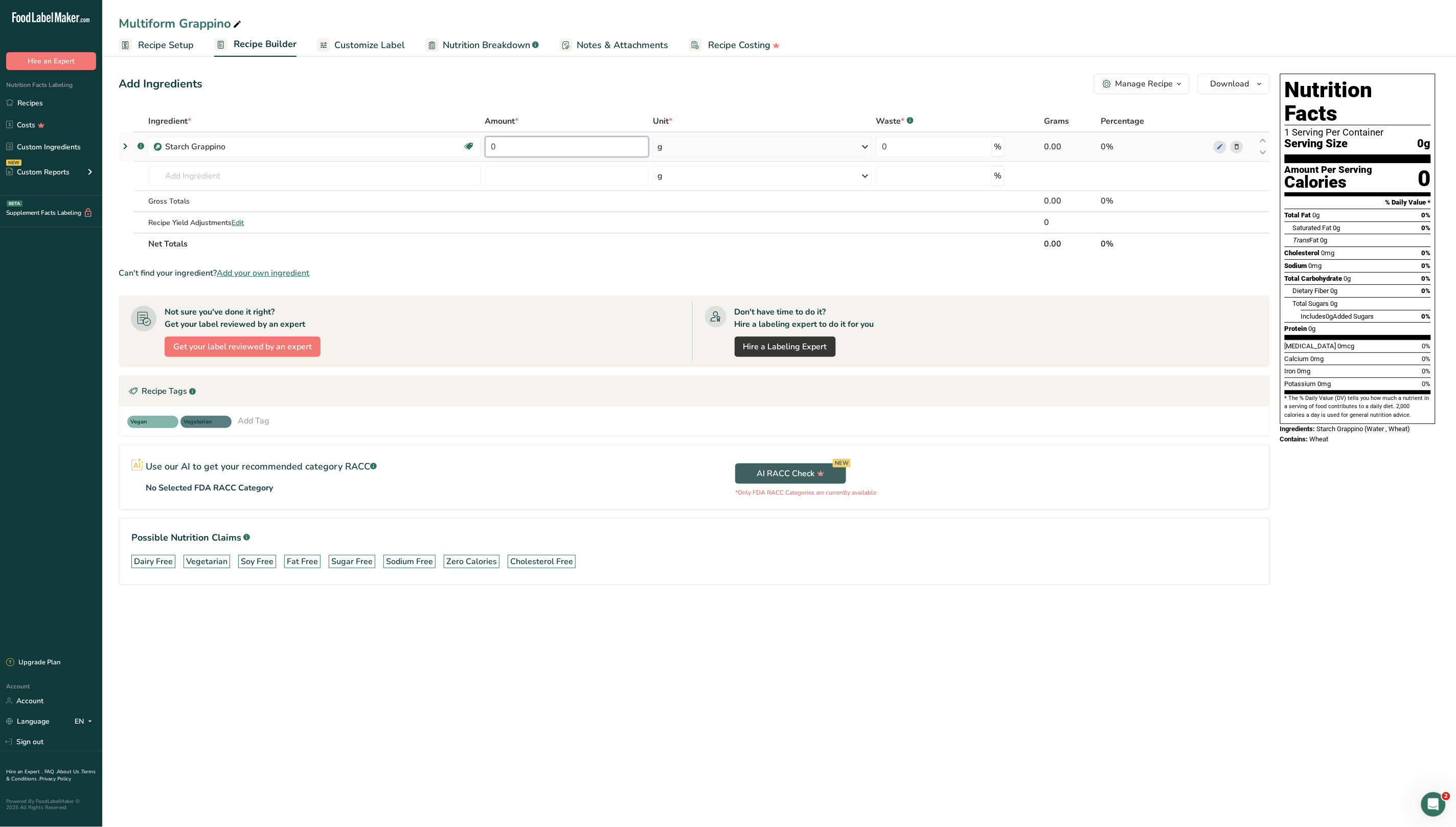
drag, startPoint x: 526, startPoint y: 139, endPoint x: 503, endPoint y: 141, distance: 23.1
click at [503, 141] on input "0" at bounding box center [567, 147] width 164 height 20
type input "2"
type input "10"
click at [215, 171] on div "Ingredient * Amount * Unit * Waste * .a-a{fill:#347362;}.b-a{fill:#fff;} Grams …" at bounding box center [694, 182] width 1151 height 144
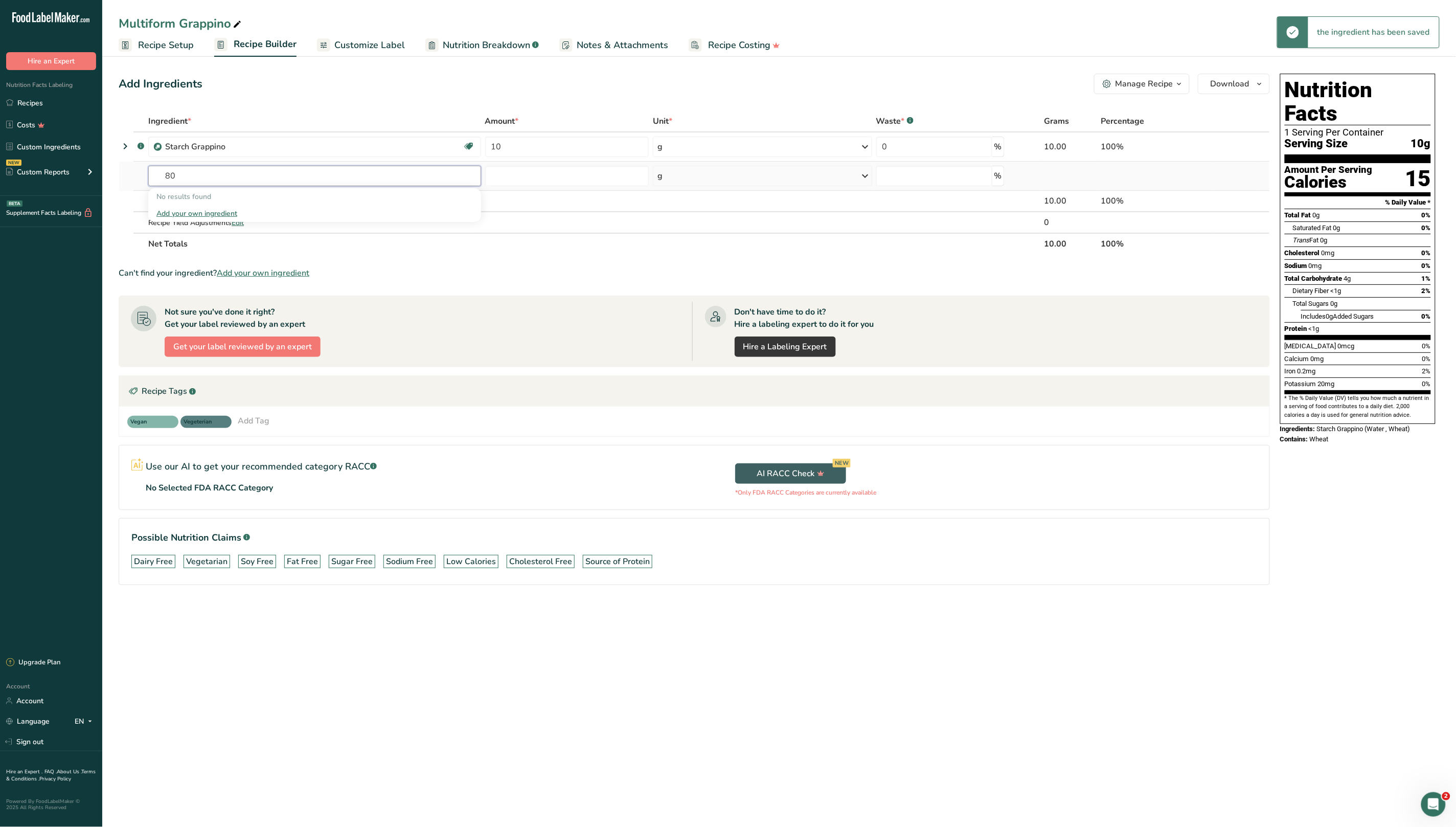
type input "8"
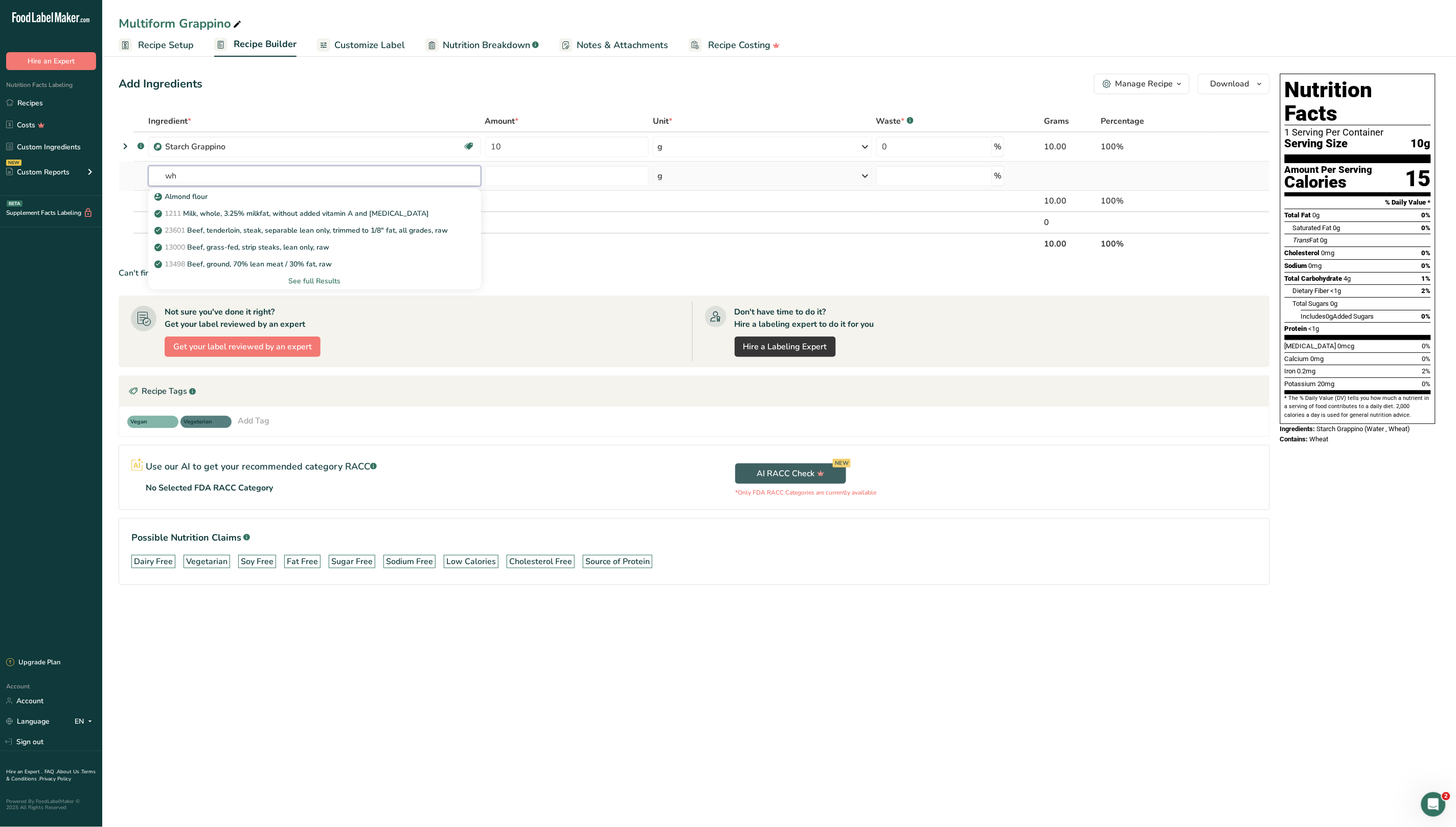
type input "w"
type input "wheat fl"
click at [253, 201] on p "20082 Wheat flour, white, all-purpose, self-rising, enriched" at bounding box center [258, 196] width 203 height 11
type input "Wheat flour, white, all-purpose, self-rising, enriched"
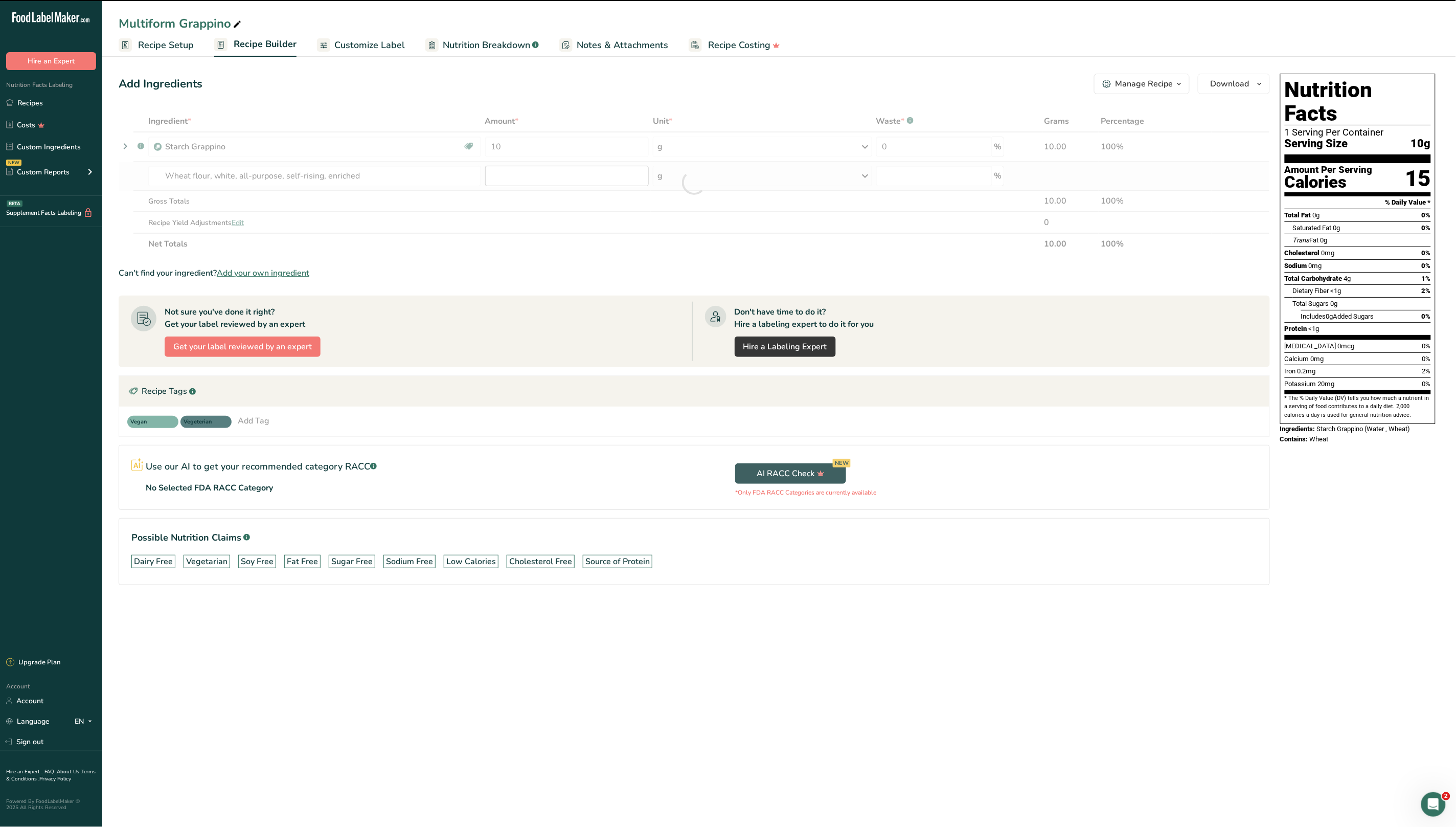
type input "0"
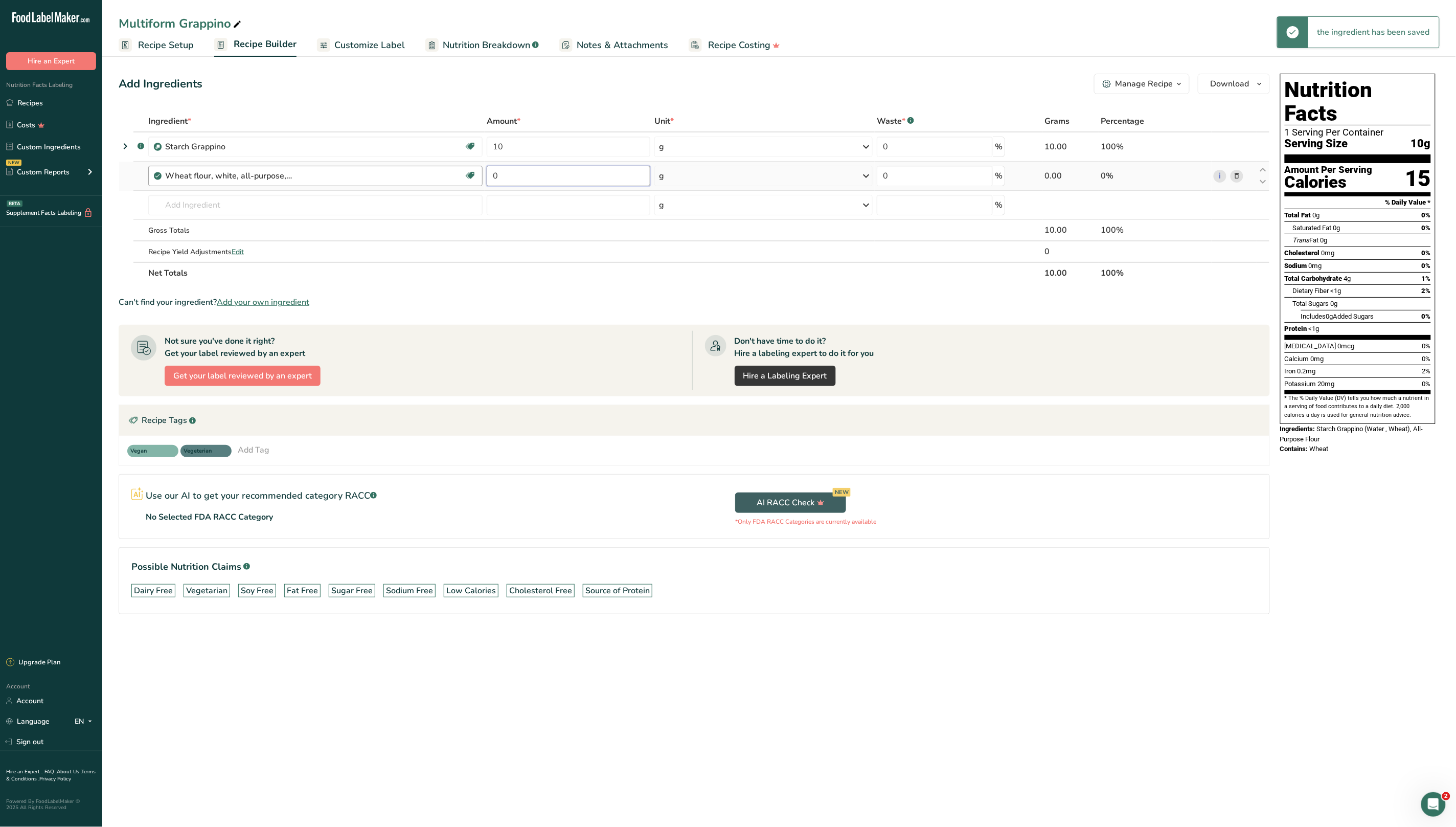
drag, startPoint x: 537, startPoint y: 182, endPoint x: 480, endPoint y: 178, distance: 57.1
click at [480, 178] on tr "Wheat flour, white, all-purpose, self-rising, enriched Dairy free Vegan Vegetar…" at bounding box center [694, 176] width 1150 height 29
type input "900"
click at [300, 204] on div "Ingredient * Amount * Unit * Waste * .a-a{fill:#347362;}.b-a{fill:#fff;} Grams …" at bounding box center [694, 197] width 1151 height 173
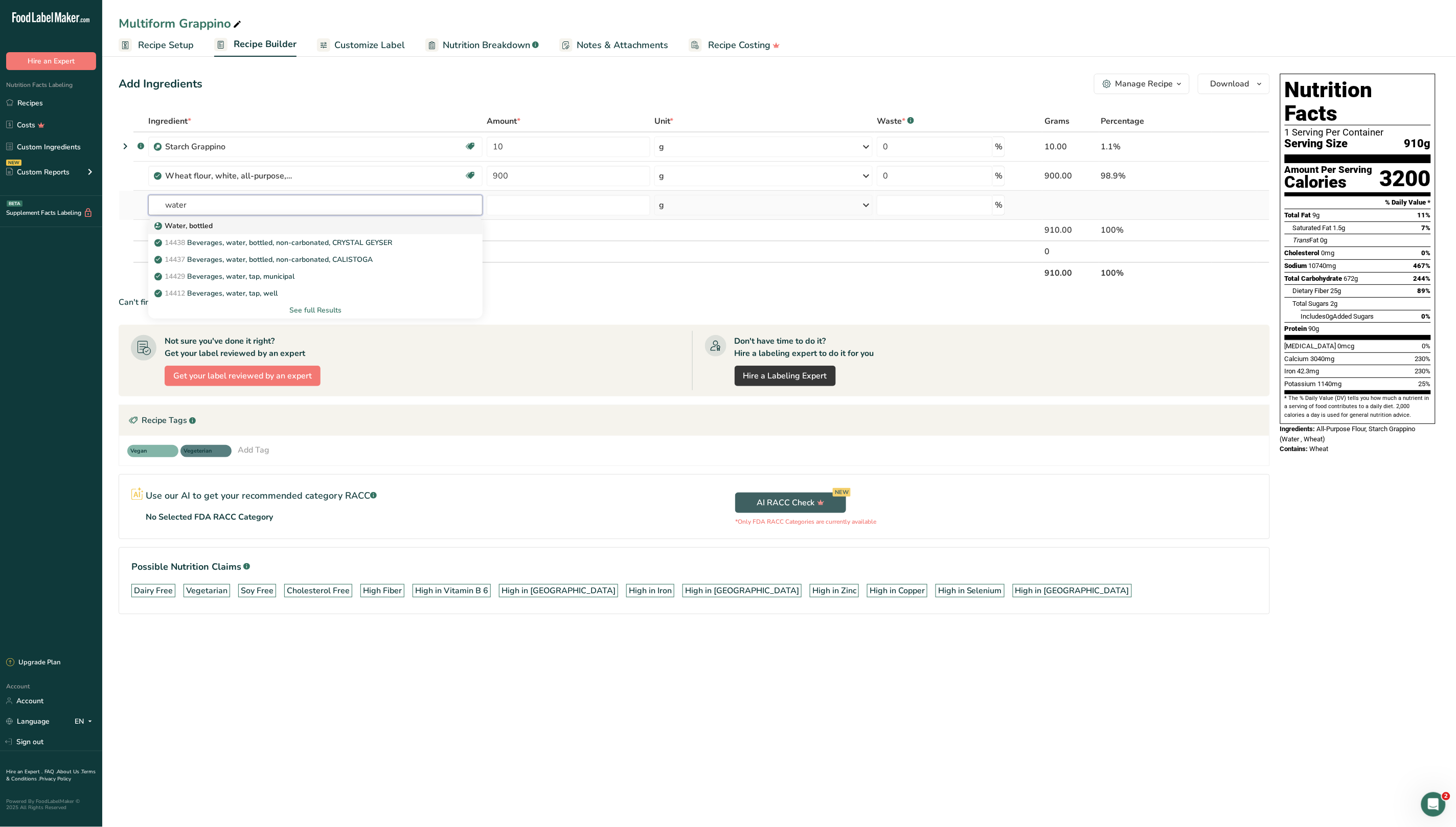
type input "water"
click at [261, 224] on div "Water, bottled" at bounding box center [307, 225] width 302 height 11
type input "Water, bottled"
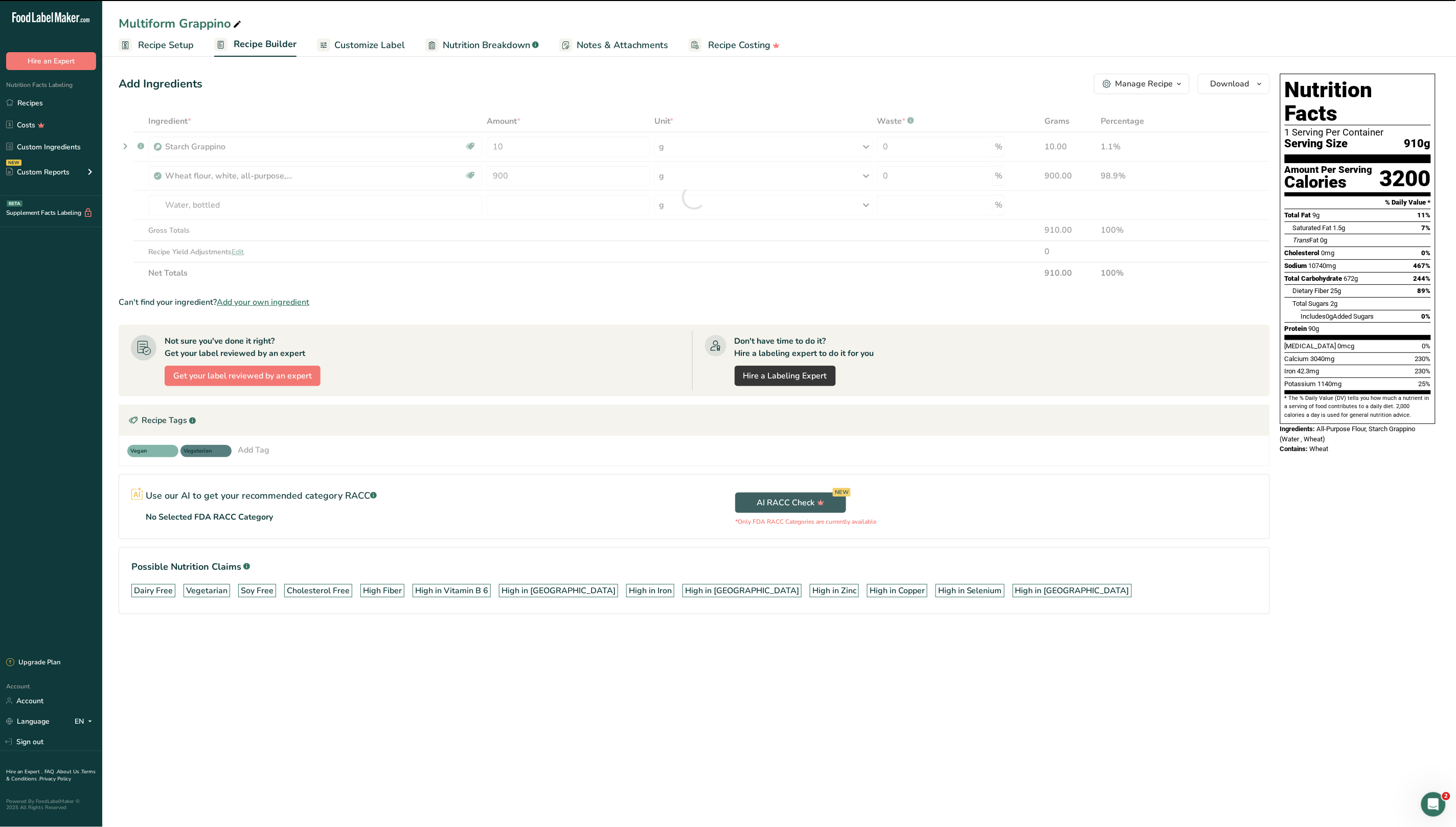
click at [520, 200] on div at bounding box center [694, 197] width 1151 height 173
type input "0"
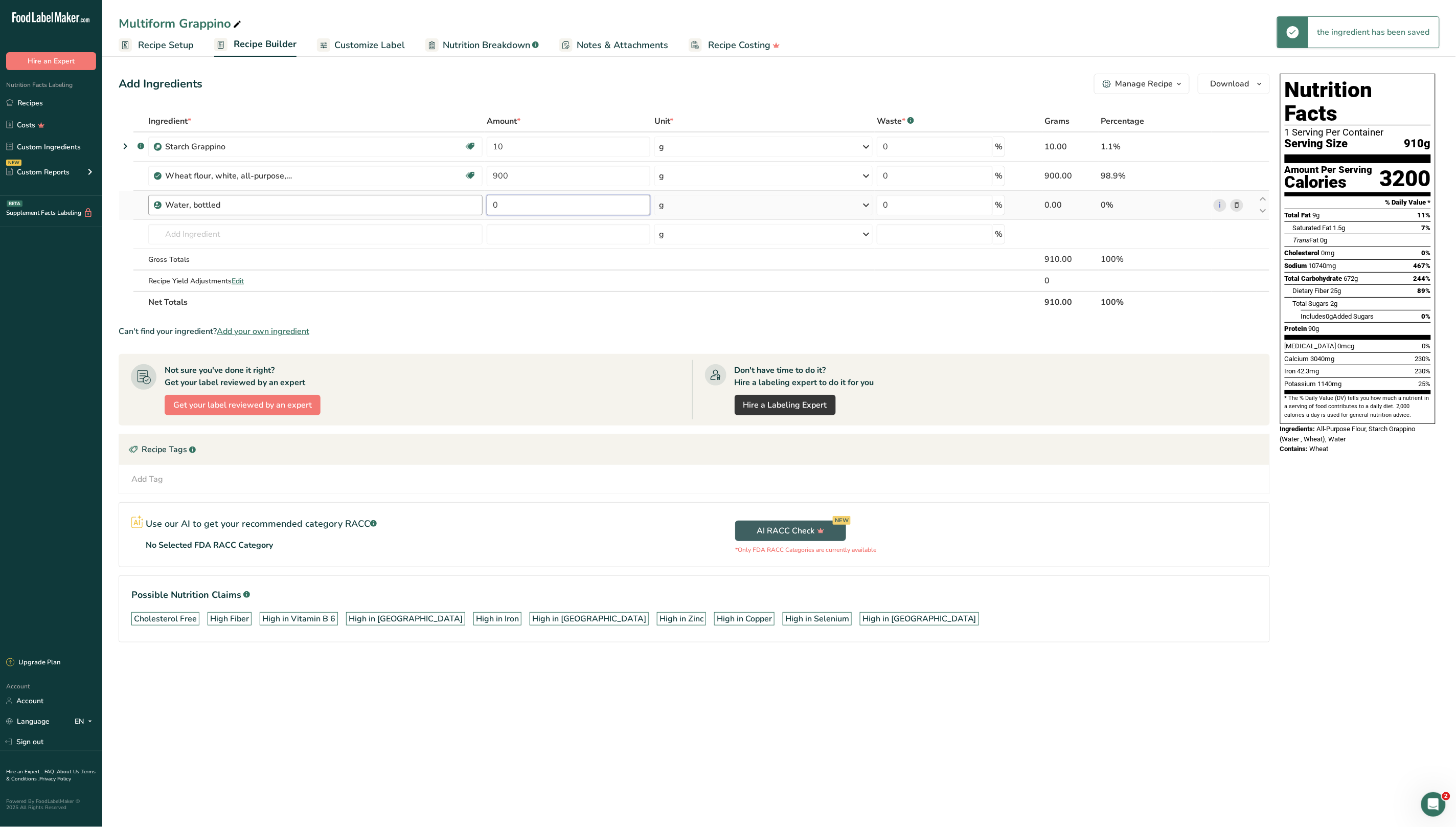
drag, startPoint x: 556, startPoint y: 208, endPoint x: 449, endPoint y: 205, distance: 107.0
click at [449, 205] on tr "Water, bottled 0 g Weight Units g kg mg See more Volume Units l Volume units re…" at bounding box center [694, 205] width 1150 height 29
type input "300"
click at [305, 234] on div "Ingredient * Amount * Unit * Waste * .a-a{fill:#347362;}.b-a{fill:#fff;} Grams …" at bounding box center [694, 212] width 1151 height 202
click at [280, 230] on input "text" at bounding box center [315, 234] width 334 height 20
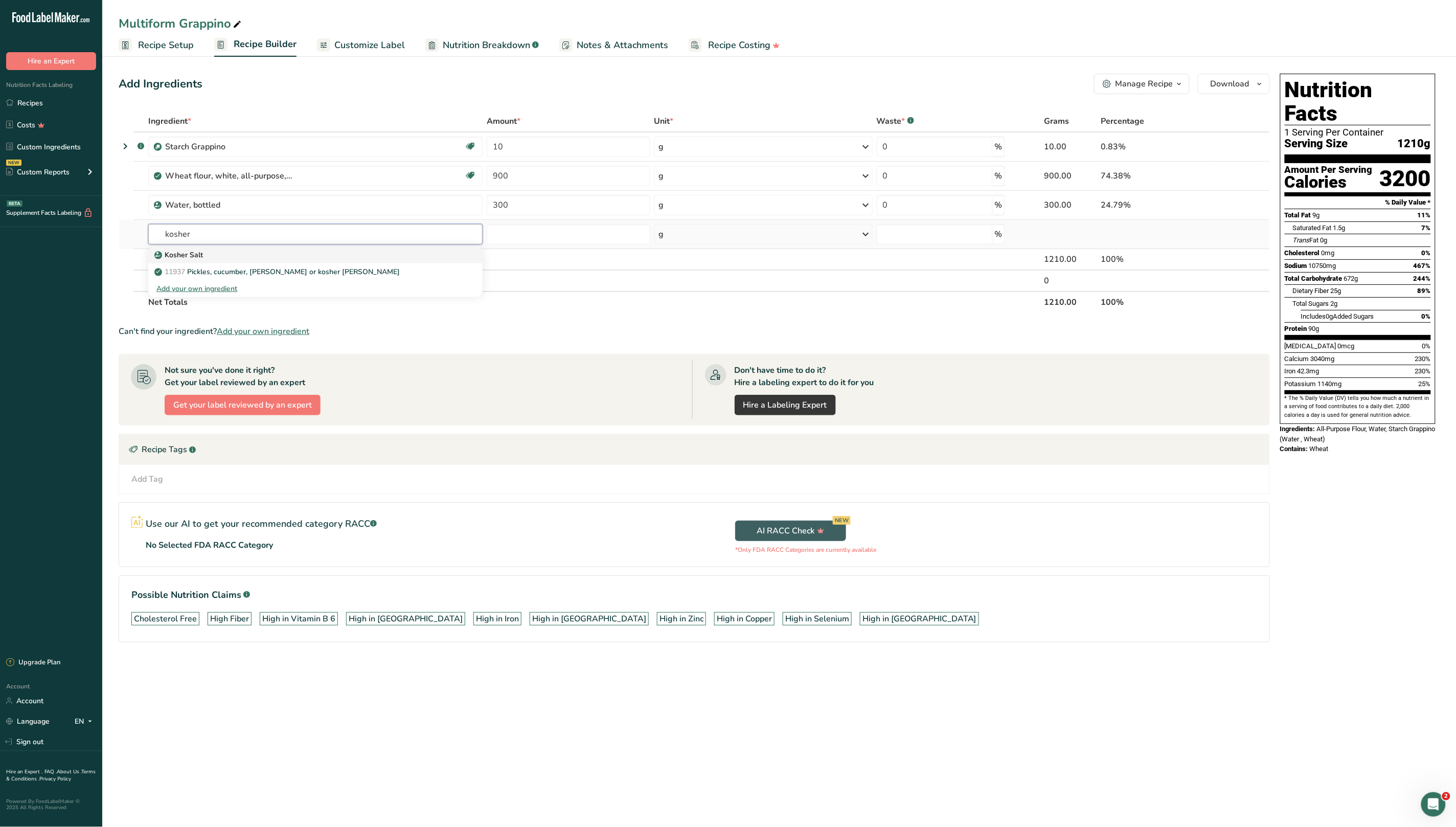
type input "kosher"
click at [203, 257] on div "Kosher Salt" at bounding box center [307, 254] width 302 height 11
type input "Kosher Salt"
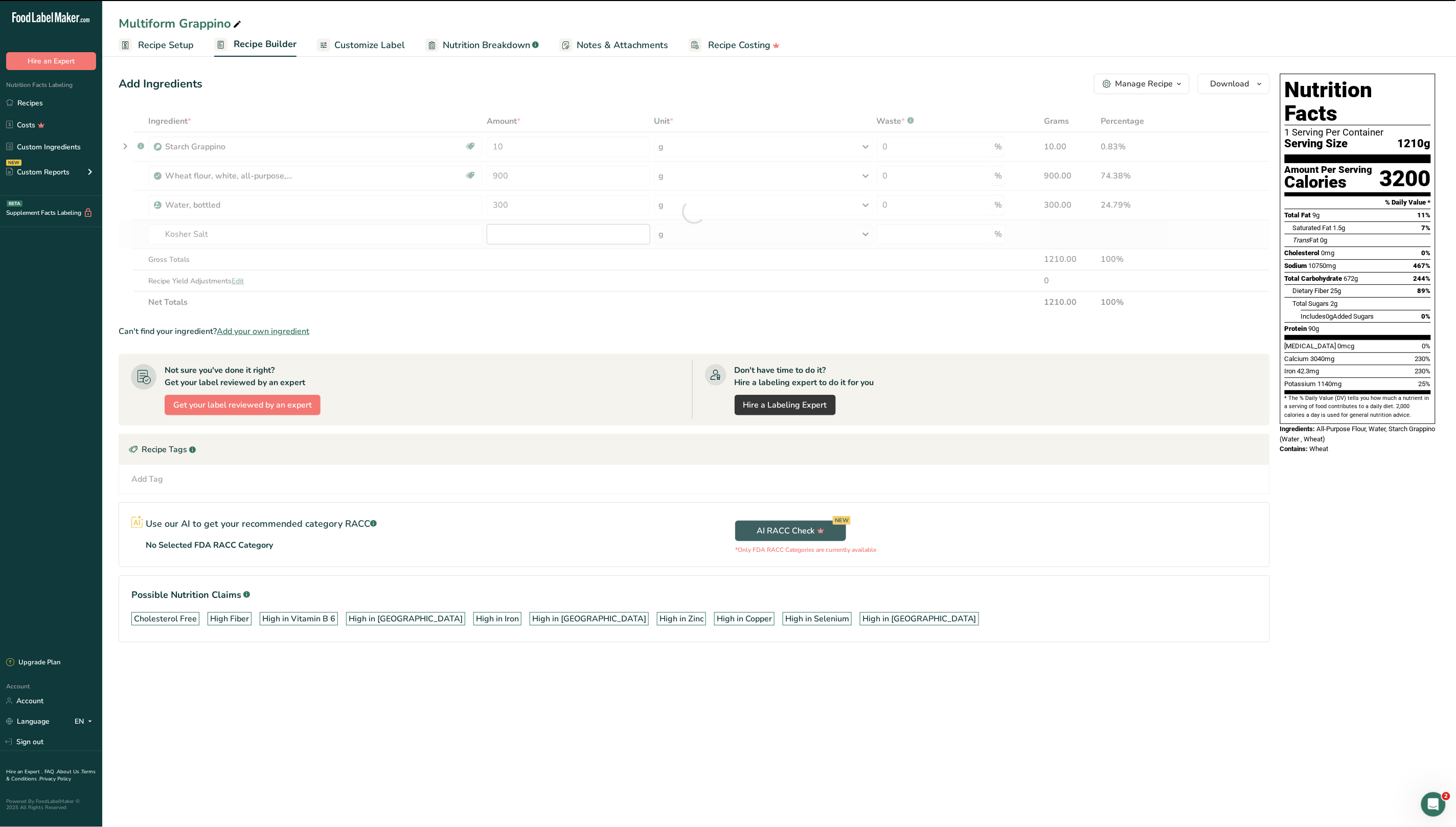
type input "0"
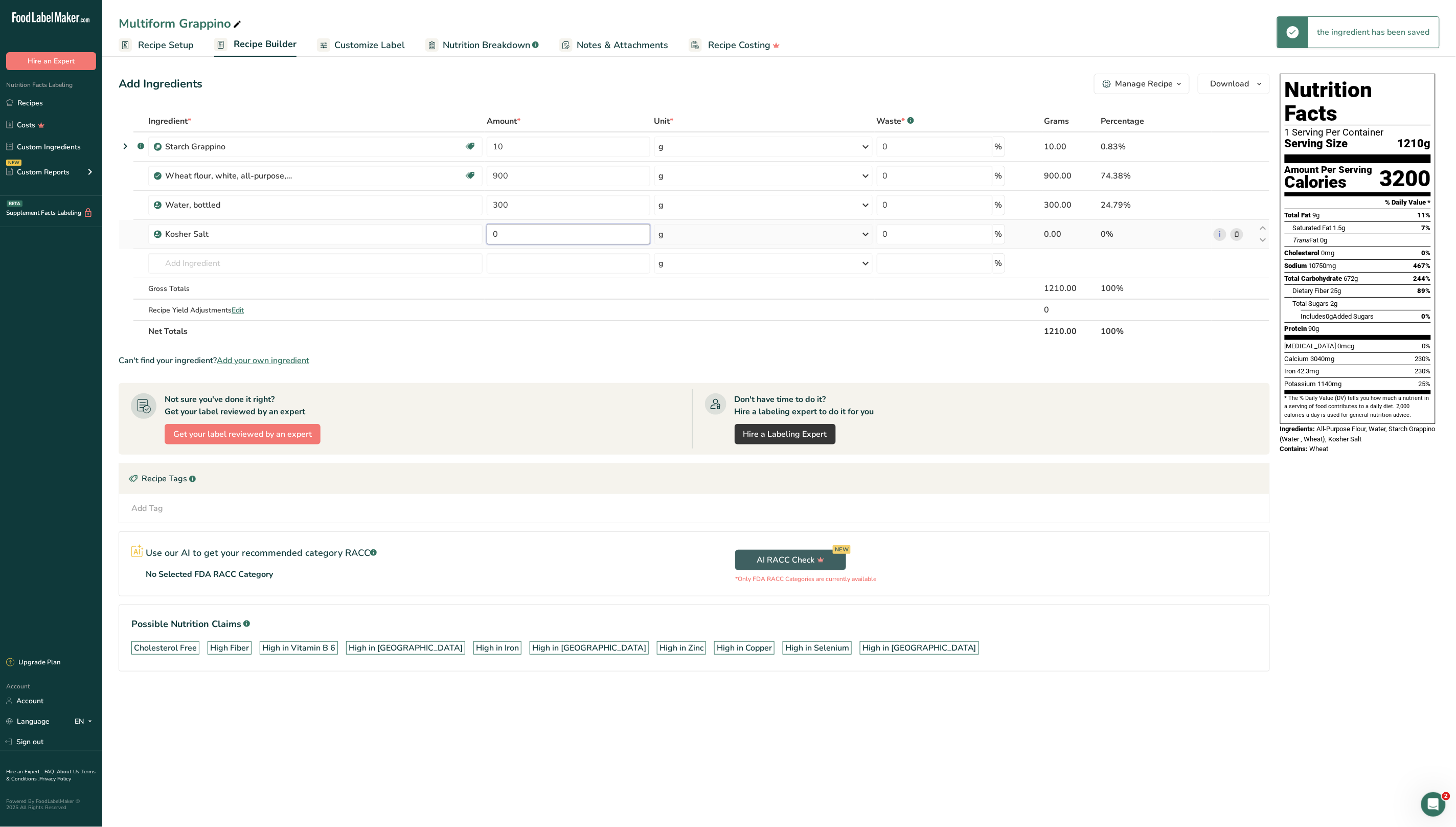
drag, startPoint x: 532, startPoint y: 238, endPoint x: 496, endPoint y: 237, distance: 36.0
click at [487, 236] on input "0" at bounding box center [568, 234] width 164 height 20
type input "100"
click at [601, 355] on div "Can't find your ingredient? Add your own ingredient" at bounding box center [694, 361] width 1151 height 12
click at [1151, 84] on div "Manage Recipe" at bounding box center [1144, 84] width 57 height 12
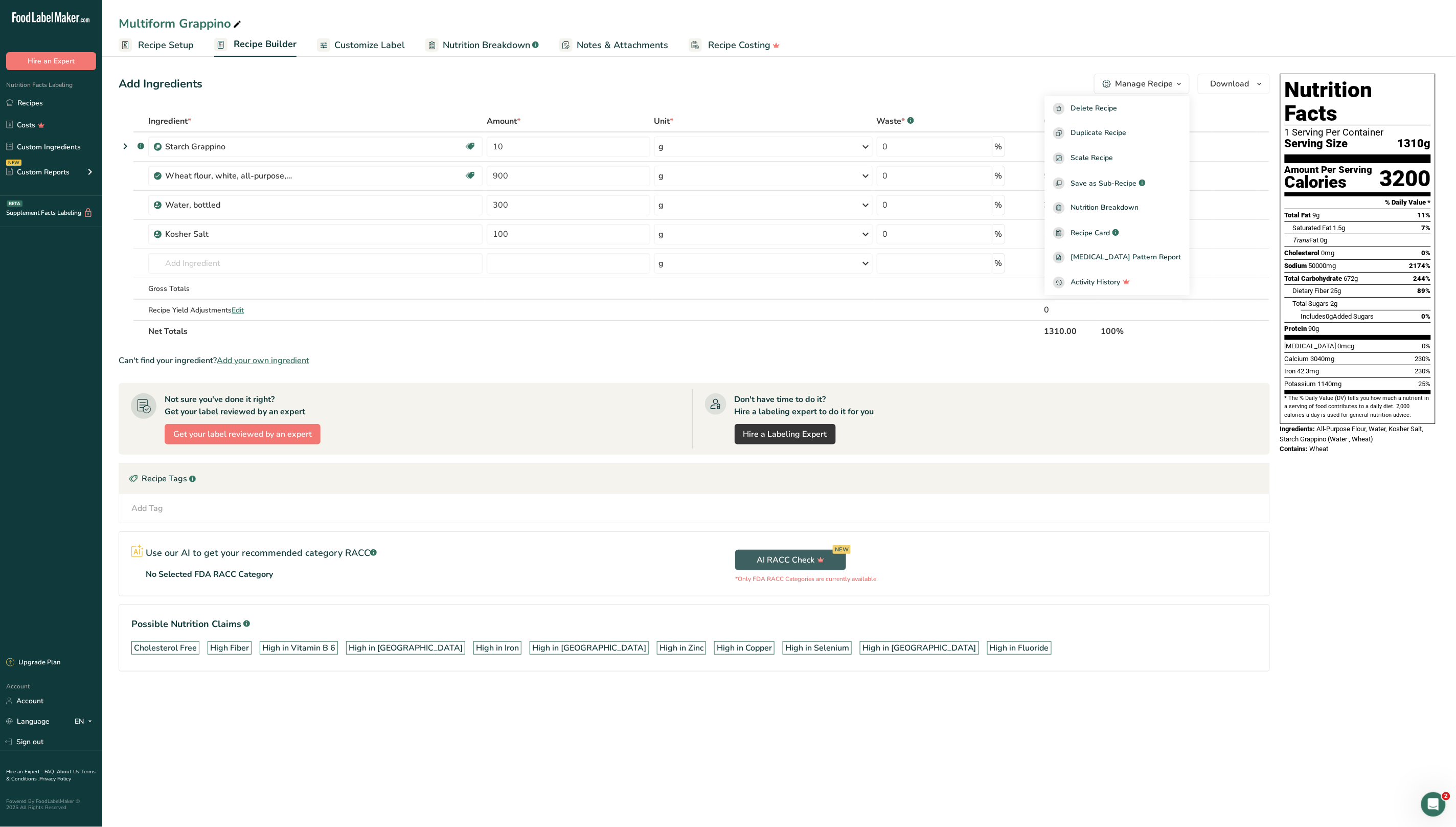
click at [1303, 686] on div "Nutrition Facts 1 Serving Per Container Serving Size 1310g Amount Per Serving C…" at bounding box center [1358, 387] width 164 height 635
click at [1131, 93] on button "Manage Recipe" at bounding box center [1141, 84] width 96 height 20
click at [1228, 80] on span "Download" at bounding box center [1230, 84] width 39 height 12
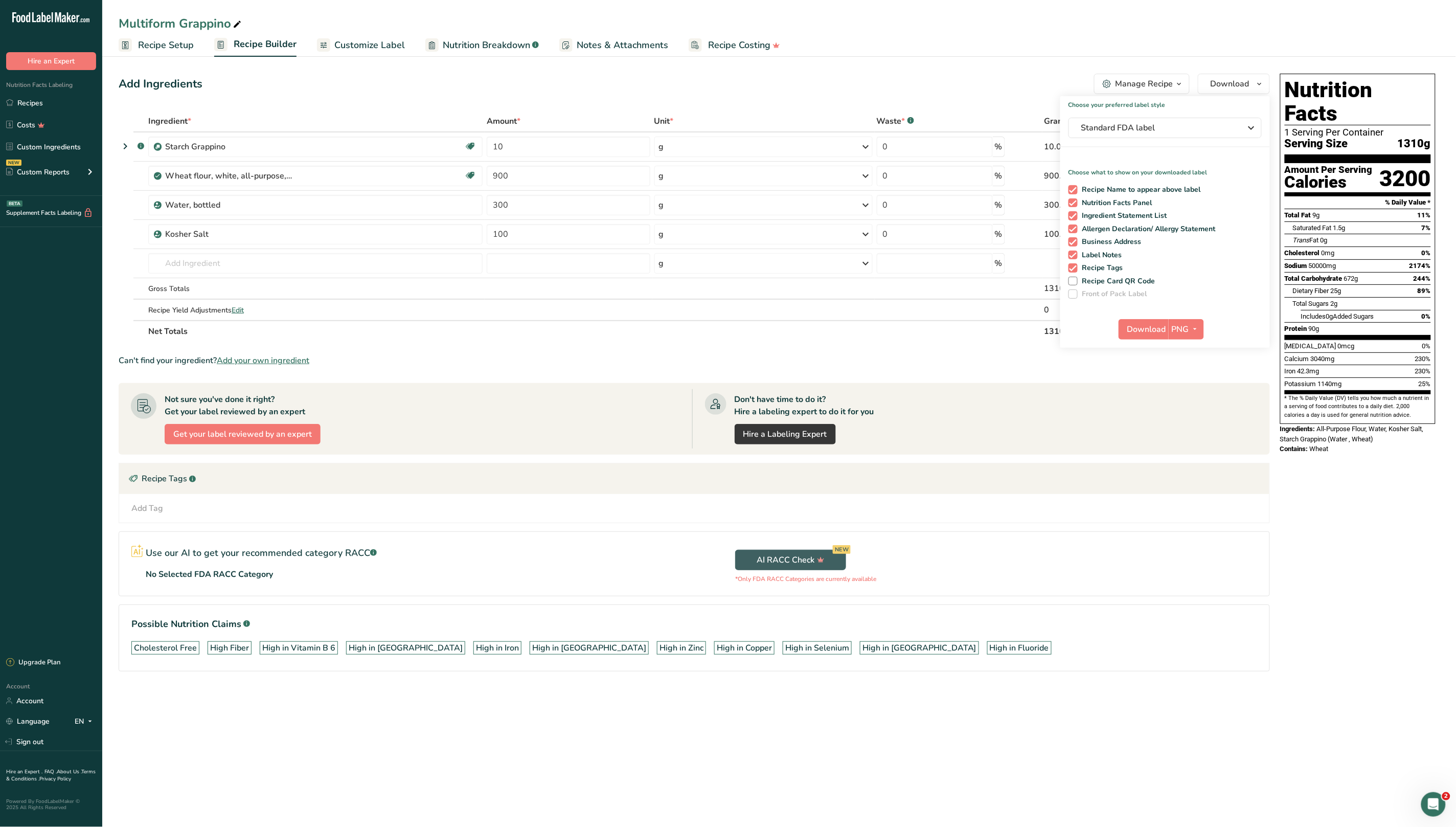
click at [1347, 482] on div "Nutrition Facts 1 Serving Per Container Serving Size 1310g Amount Per Serving C…" at bounding box center [1358, 387] width 164 height 635
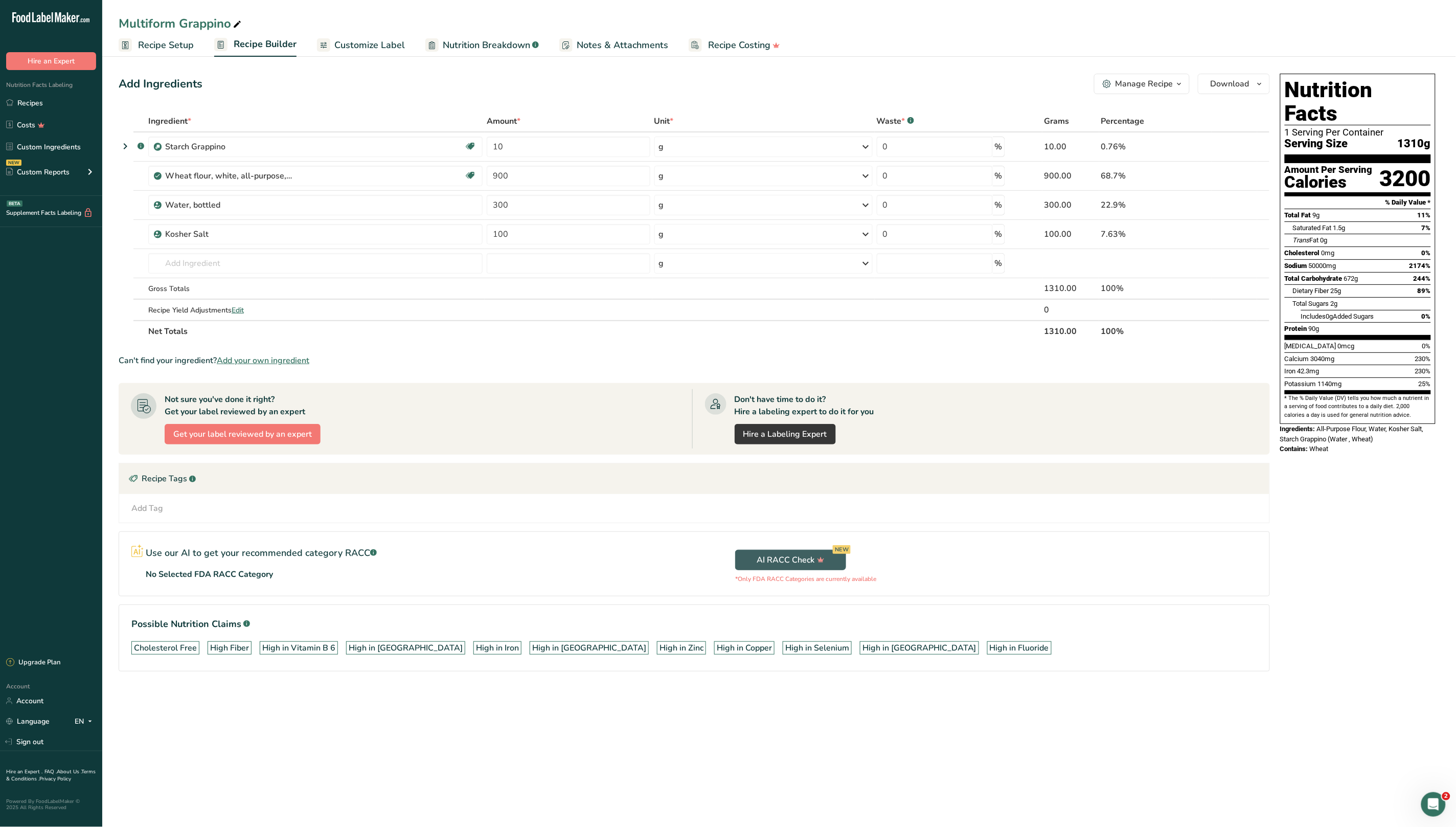
drag, startPoint x: 1331, startPoint y: 427, endPoint x: 1267, endPoint y: 426, distance: 64.0
click at [1267, 426] on div "Add Ingredients Manage Recipe Delete Recipe Duplicate Recipe Scale Recipe Save …" at bounding box center [779, 387] width 1321 height 635
click at [639, 344] on section "Ingredient * Amount * Unit * Waste * .a-a{fill:#347362;}.b-a{fill:#fff;} Grams …" at bounding box center [694, 399] width 1151 height 577
drag, startPoint x: 553, startPoint y: 150, endPoint x: 482, endPoint y: 147, distance: 71.1
click at [483, 147] on tr ".a-a{fill:#347362;}.b-a{fill:#fff;} Starch Grappino Dairy free Vegan Vegetarian…" at bounding box center [694, 147] width 1150 height 29
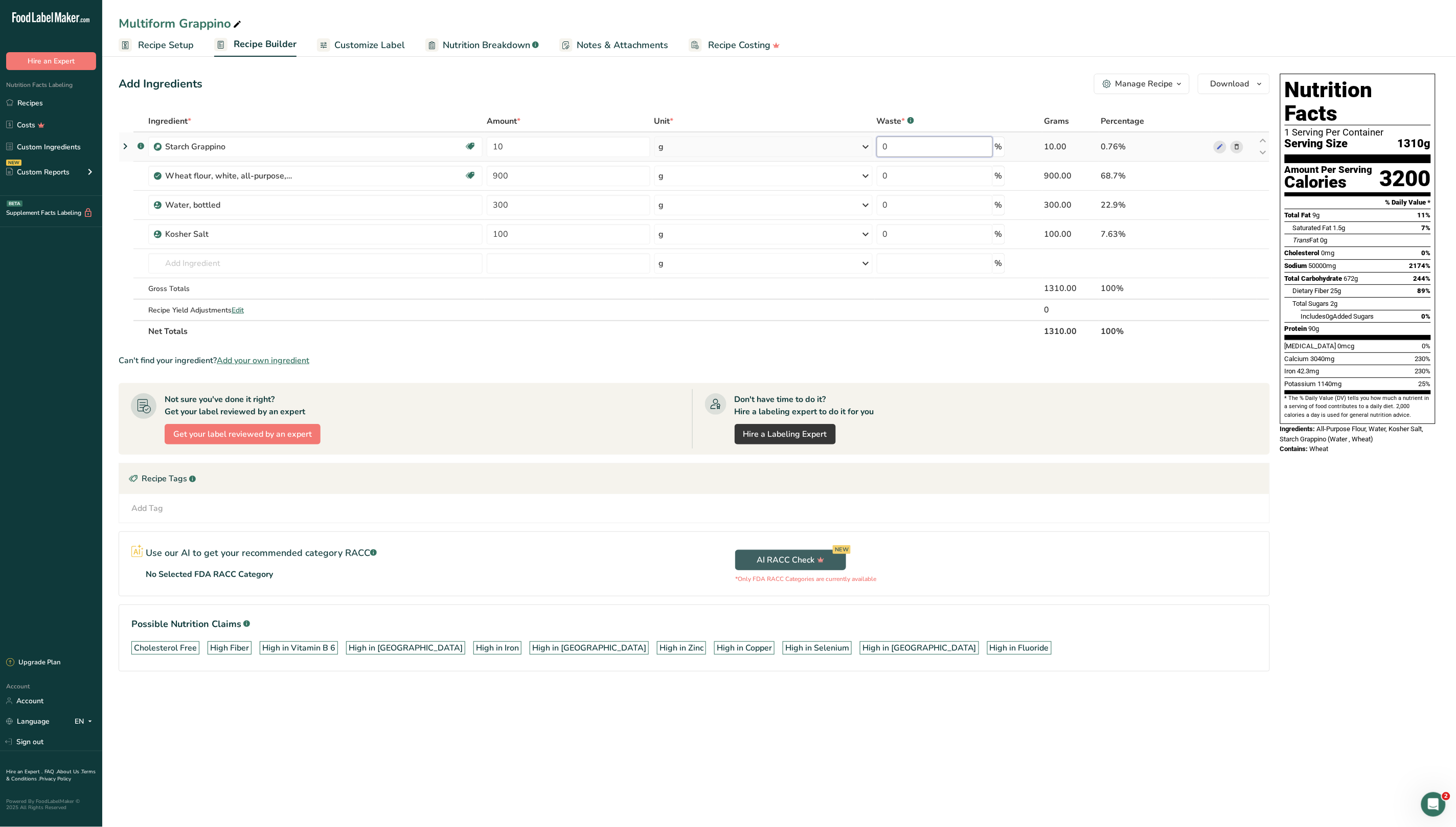
click at [936, 142] on div "Ingredient * Amount * Unit * Waste * .a-a{fill:#347362;}.b-a{fill:#fff;} Grams …" at bounding box center [694, 226] width 1151 height 232
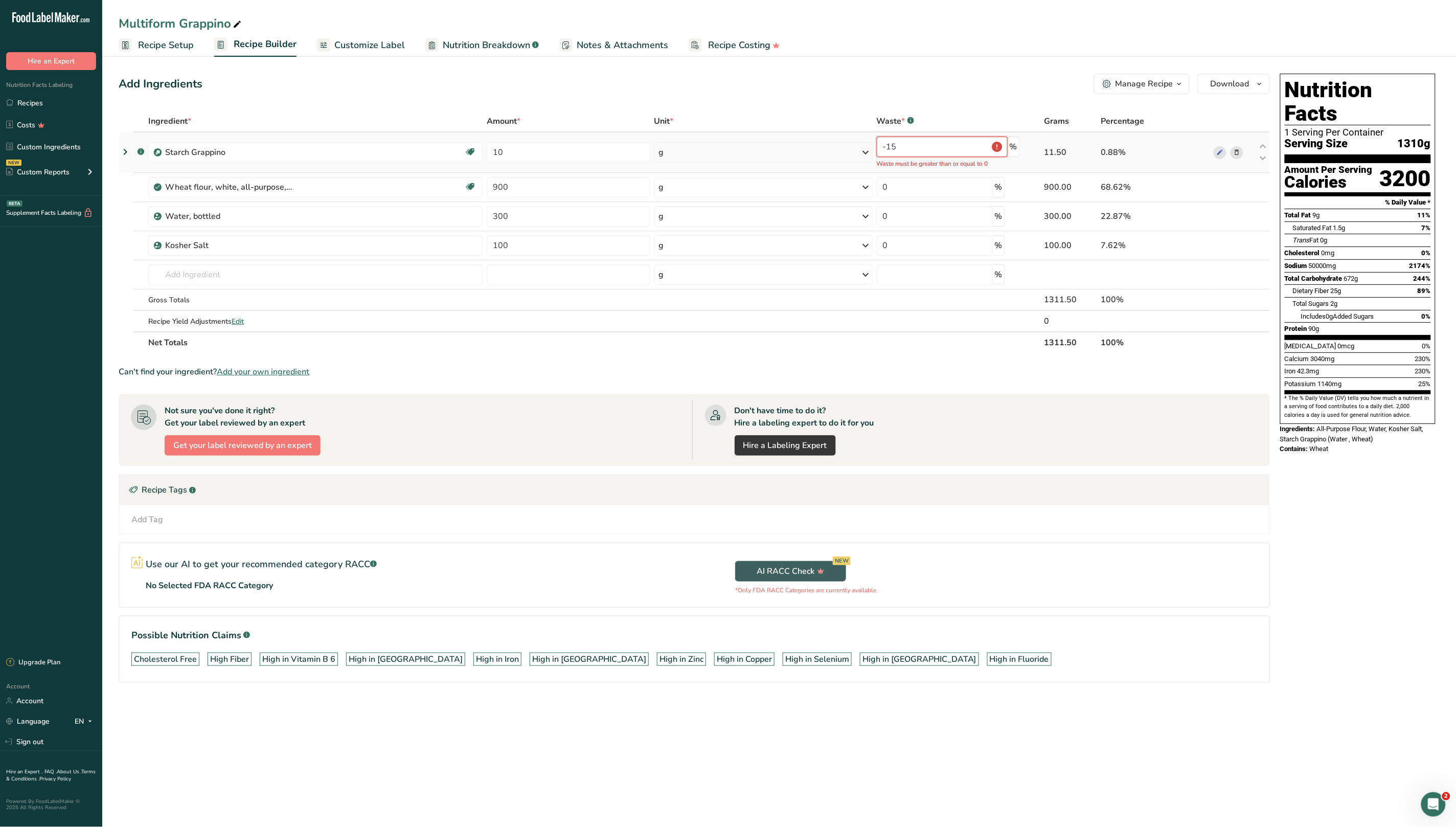
type input "-1"
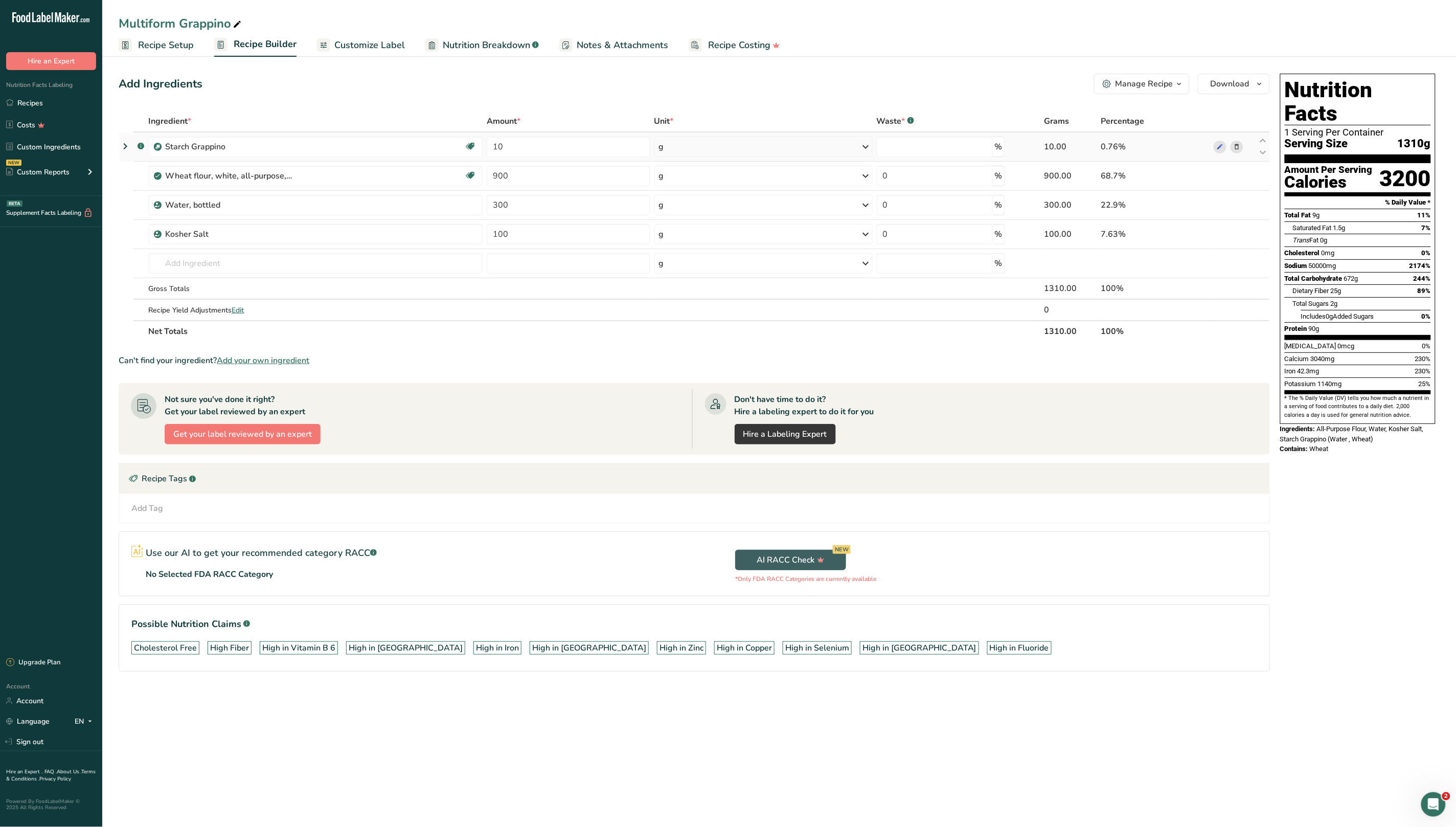
click at [1052, 148] on div "Ingredient * Amount * Unit * Waste * .a-a{fill:#347362;}.b-a{fill:#fff;} Grams …" at bounding box center [694, 226] width 1151 height 232
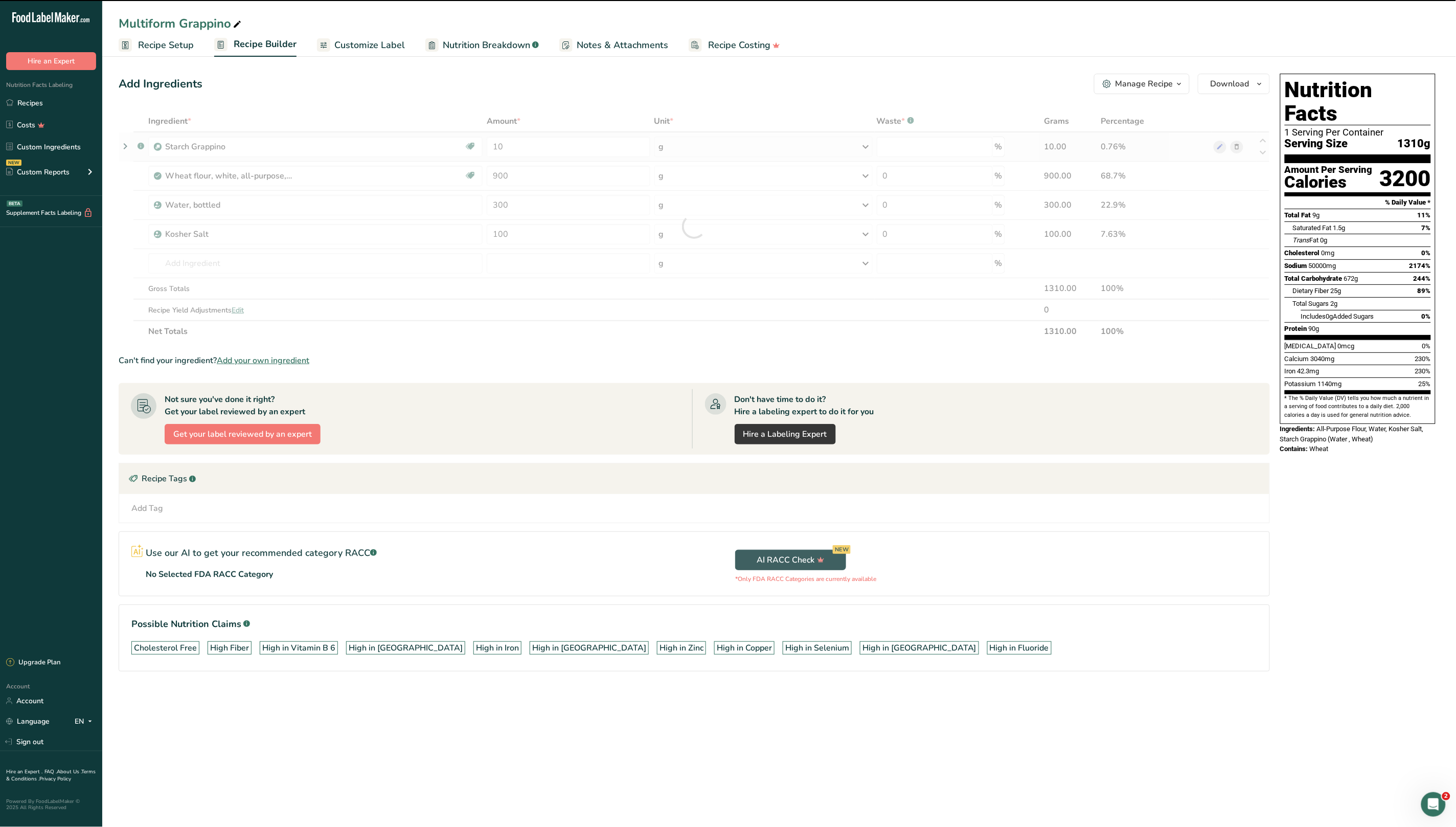
type input "0"
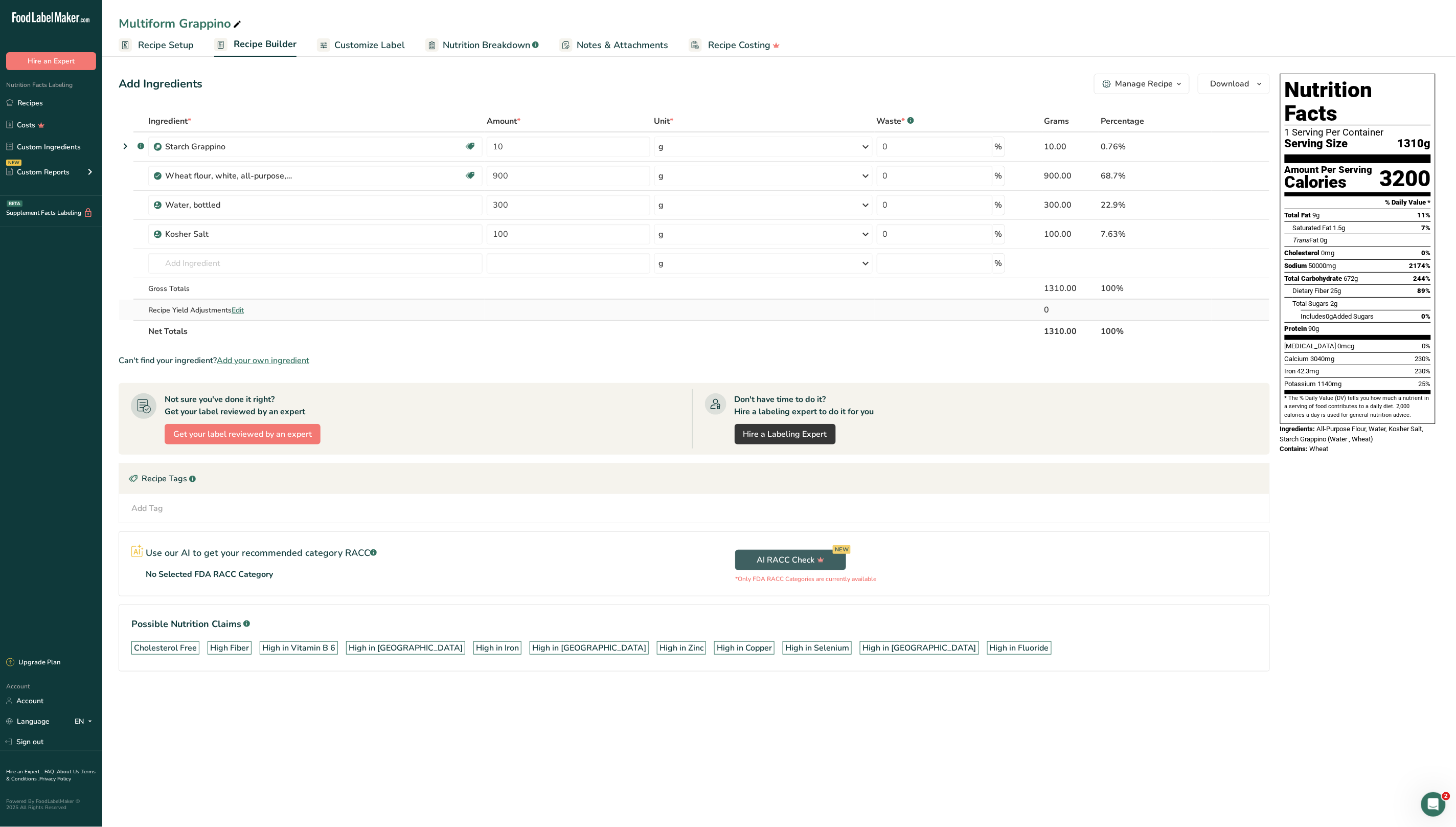
click at [235, 307] on span "Edit" at bounding box center [238, 311] width 12 height 10
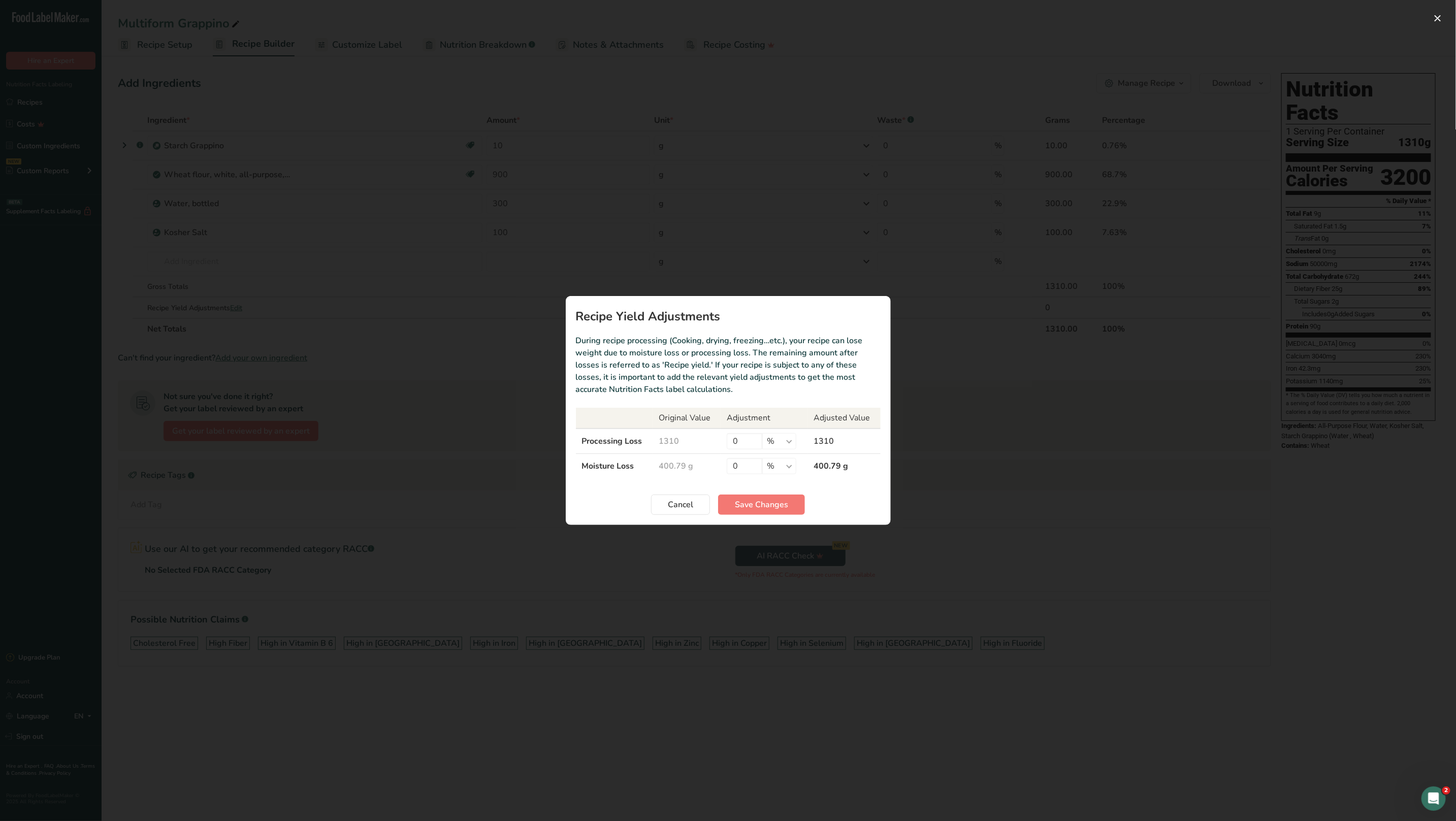
click at [687, 468] on td "400.79 g" at bounding box center [686, 466] width 68 height 25
click at [746, 458] on div "0" at bounding box center [745, 466] width 36 height 16
drag, startPoint x: 746, startPoint y: 462, endPoint x: 694, endPoint y: 462, distance: 52.0
click at [694, 462] on tr "Moisture Loss 400.79 g 0 % g kg mg mcg lb oz 400.79 g" at bounding box center [729, 466] width 305 height 25
click at [687, 508] on span "Cancel" at bounding box center [680, 505] width 25 height 12
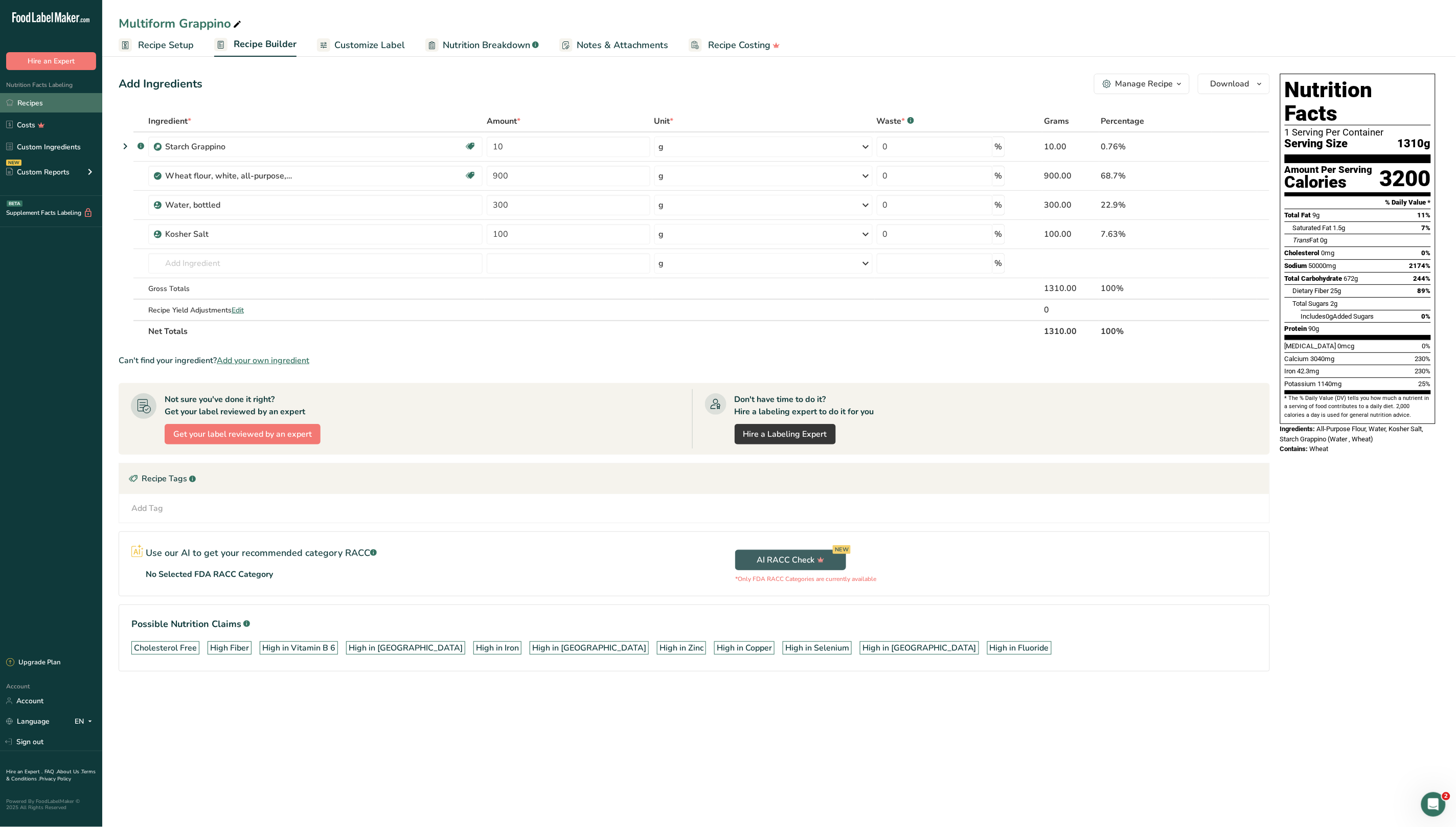
click at [53, 106] on link "Recipes" at bounding box center [51, 102] width 102 height 19
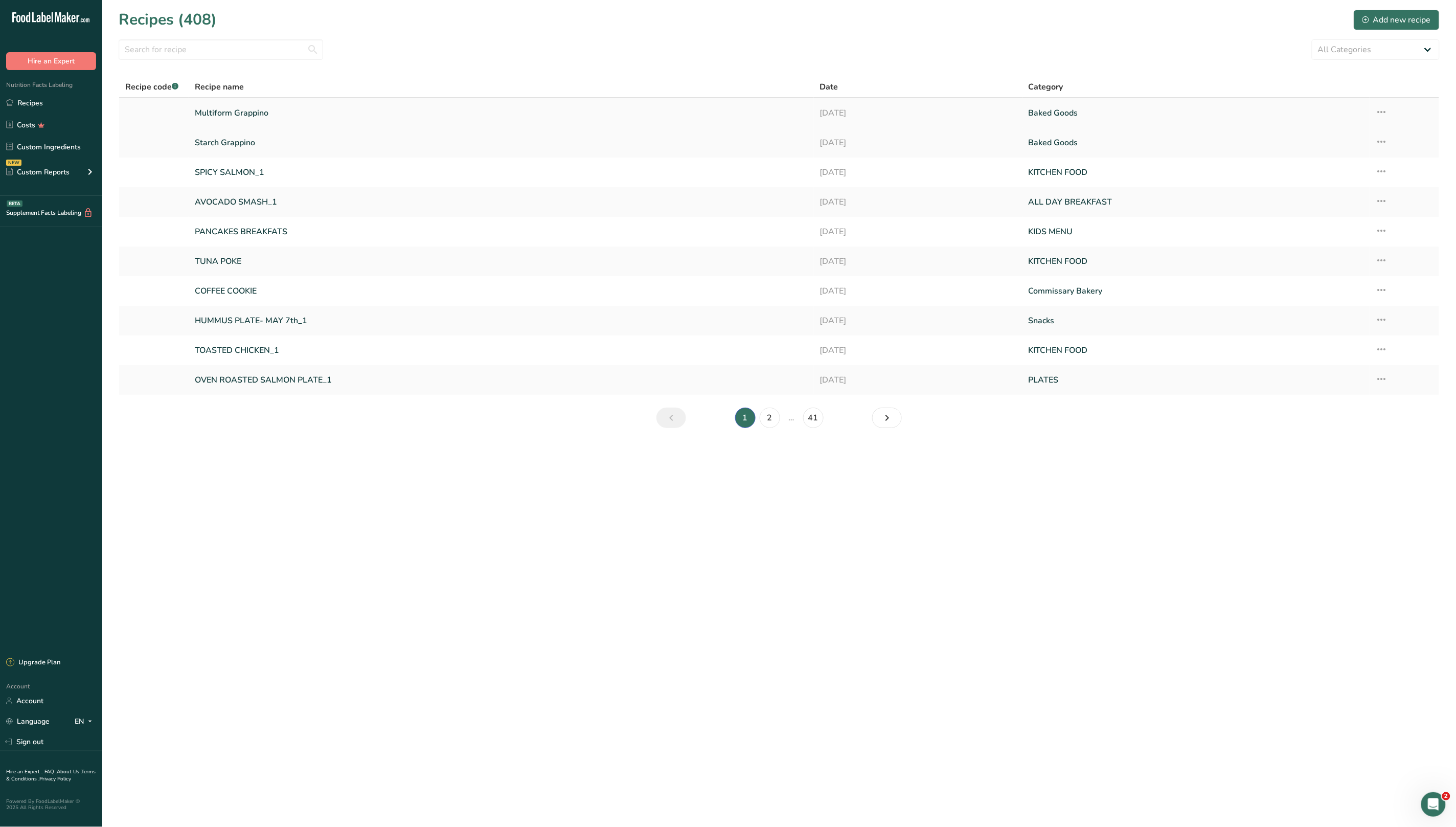
click at [273, 105] on link "Multiform Grappino" at bounding box center [501, 113] width 613 height 22
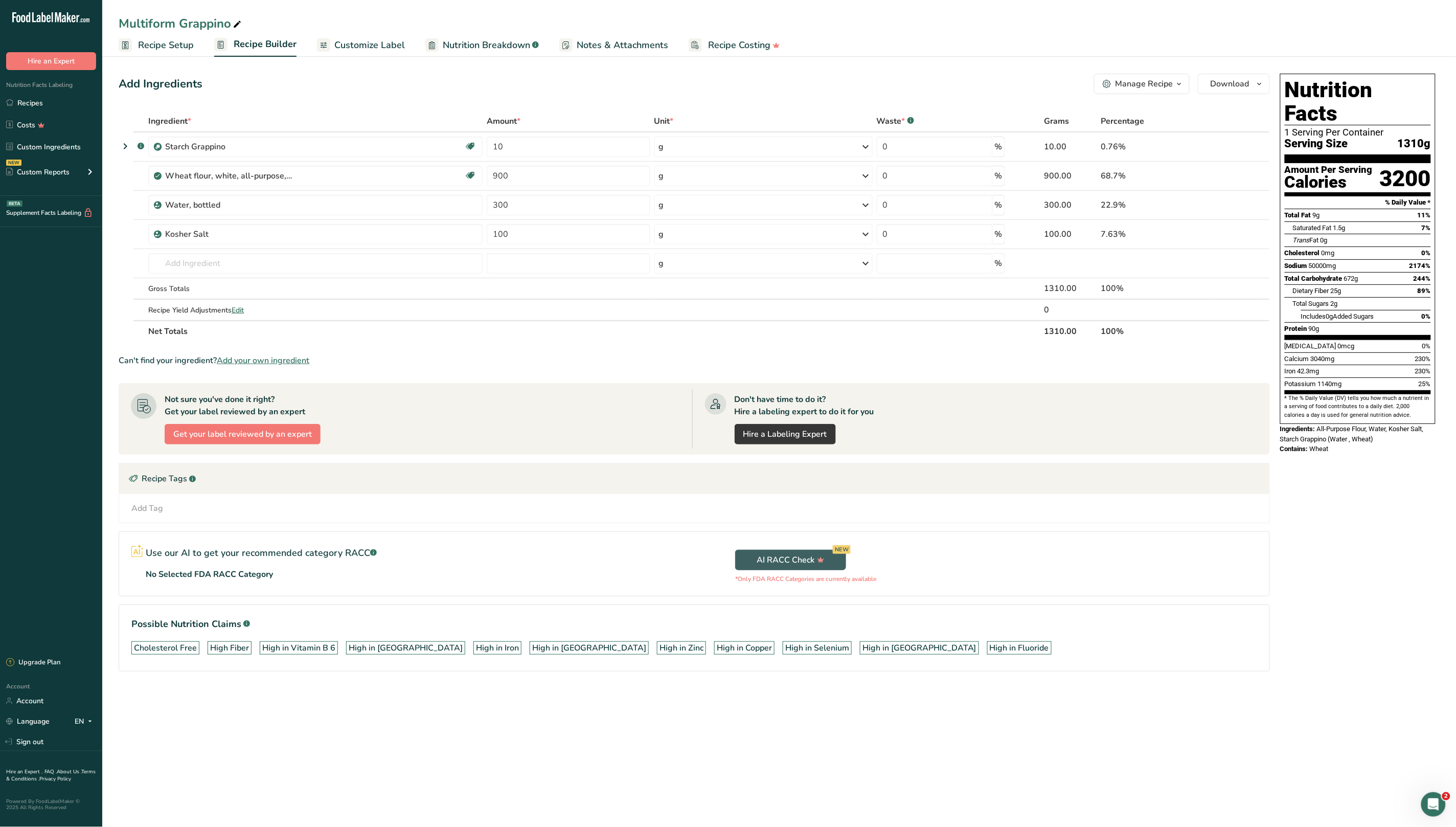
drag, startPoint x: 1392, startPoint y: 432, endPoint x: 1330, endPoint y: 405, distance: 67.6
click at [1324, 406] on div "Nutrition Facts 1 Serving Per Container Serving Size 1310g Amount Per Serving C…" at bounding box center [1358, 264] width 164 height 388
